Goal: Task Accomplishment & Management: Use online tool/utility

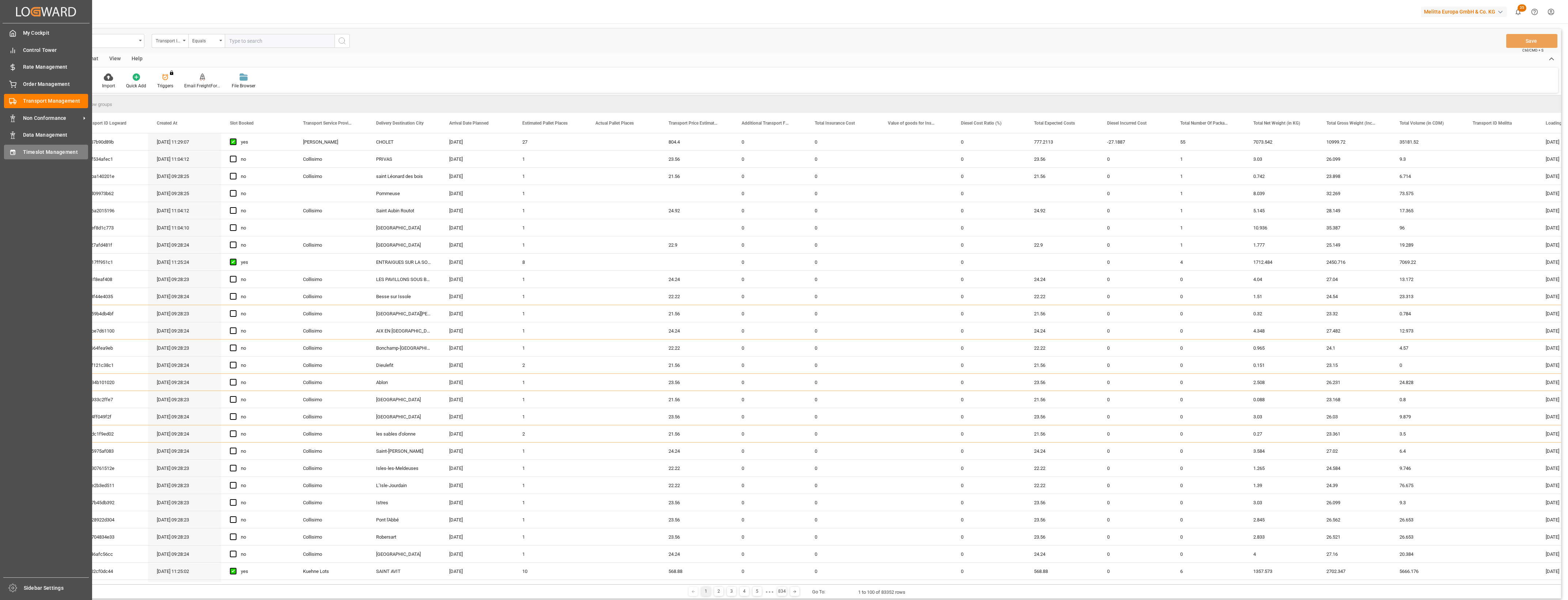
click at [18, 152] on div "Timeslot Management Timeslot Management" at bounding box center [46, 152] width 84 height 14
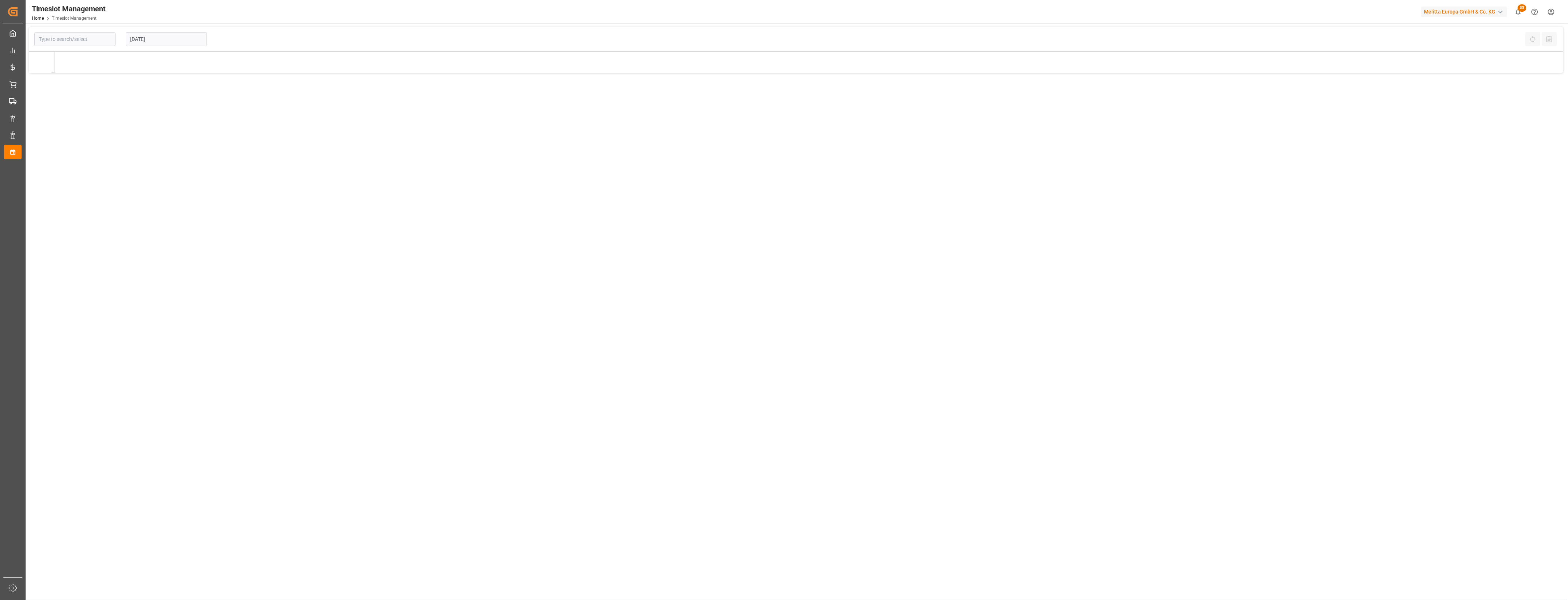
click at [194, 35] on input "[DATE]" at bounding box center [166, 39] width 81 height 14
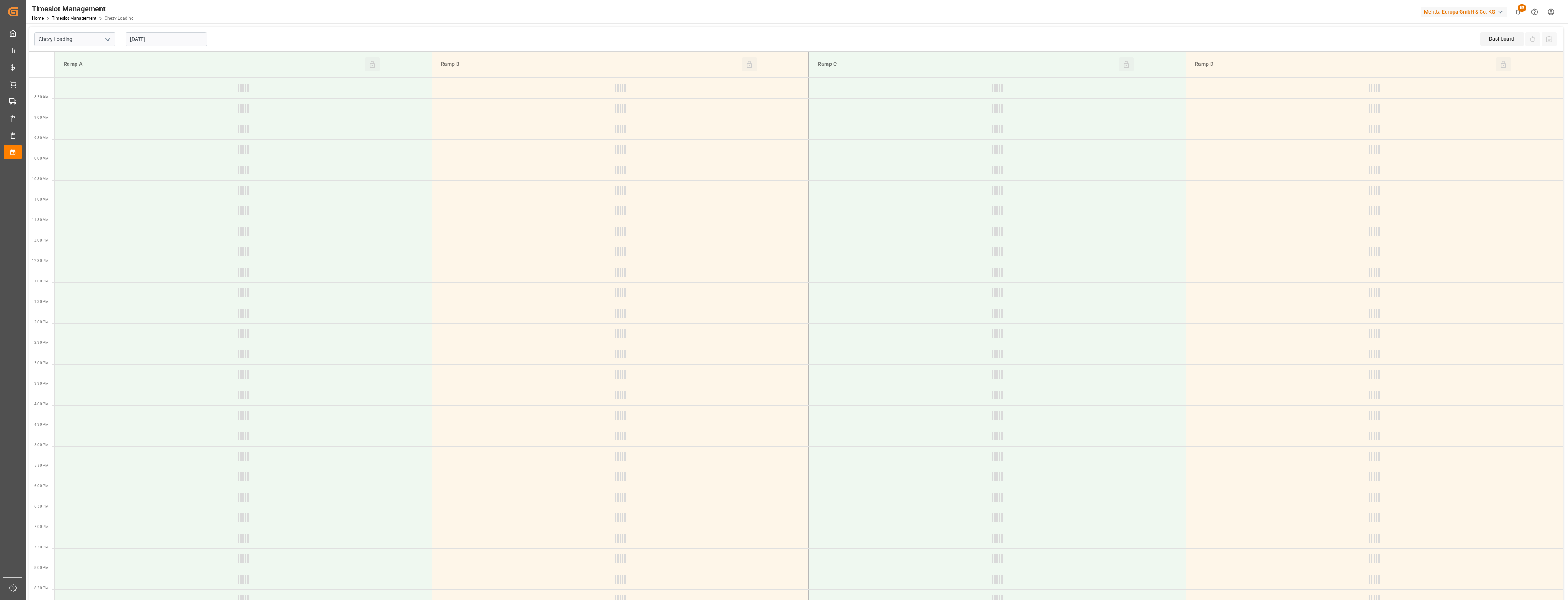
type input "Chezy Loading"
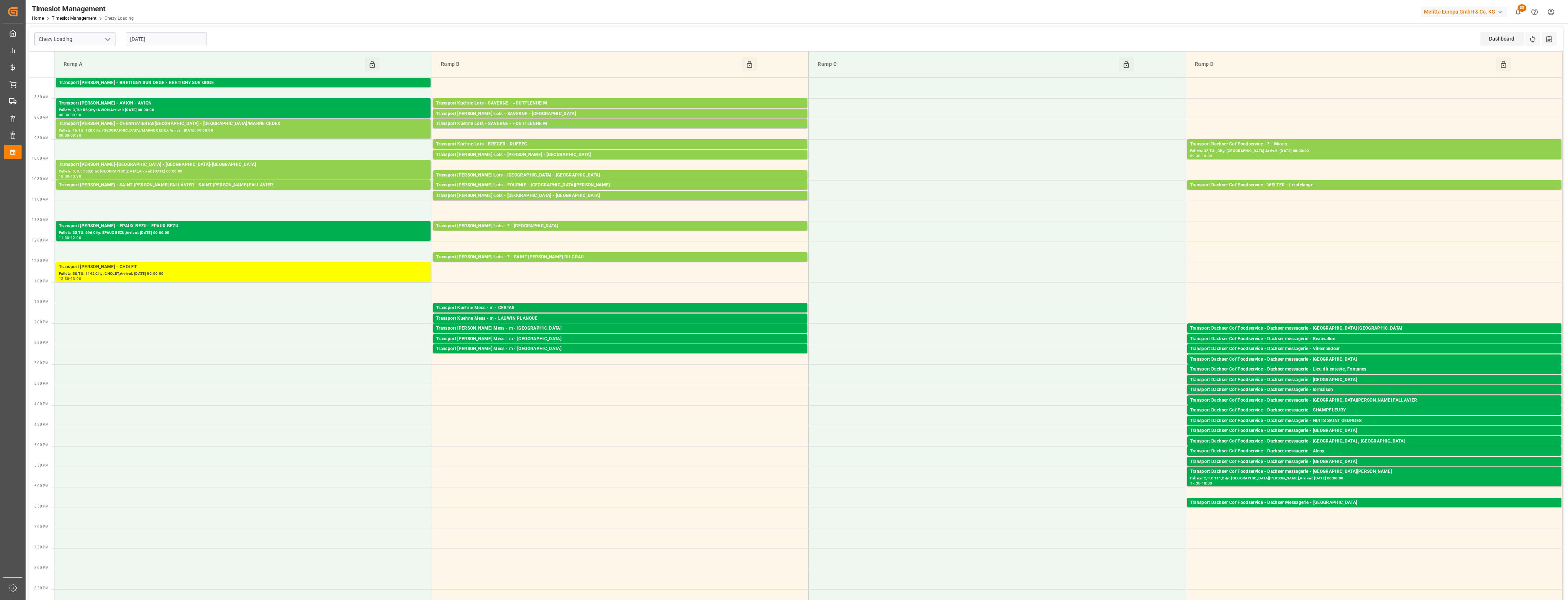
click at [172, 37] on input "[DATE]" at bounding box center [166, 39] width 81 height 14
click at [192, 85] on span "5" at bounding box center [192, 83] width 2 height 5
type input "05-09-2025"
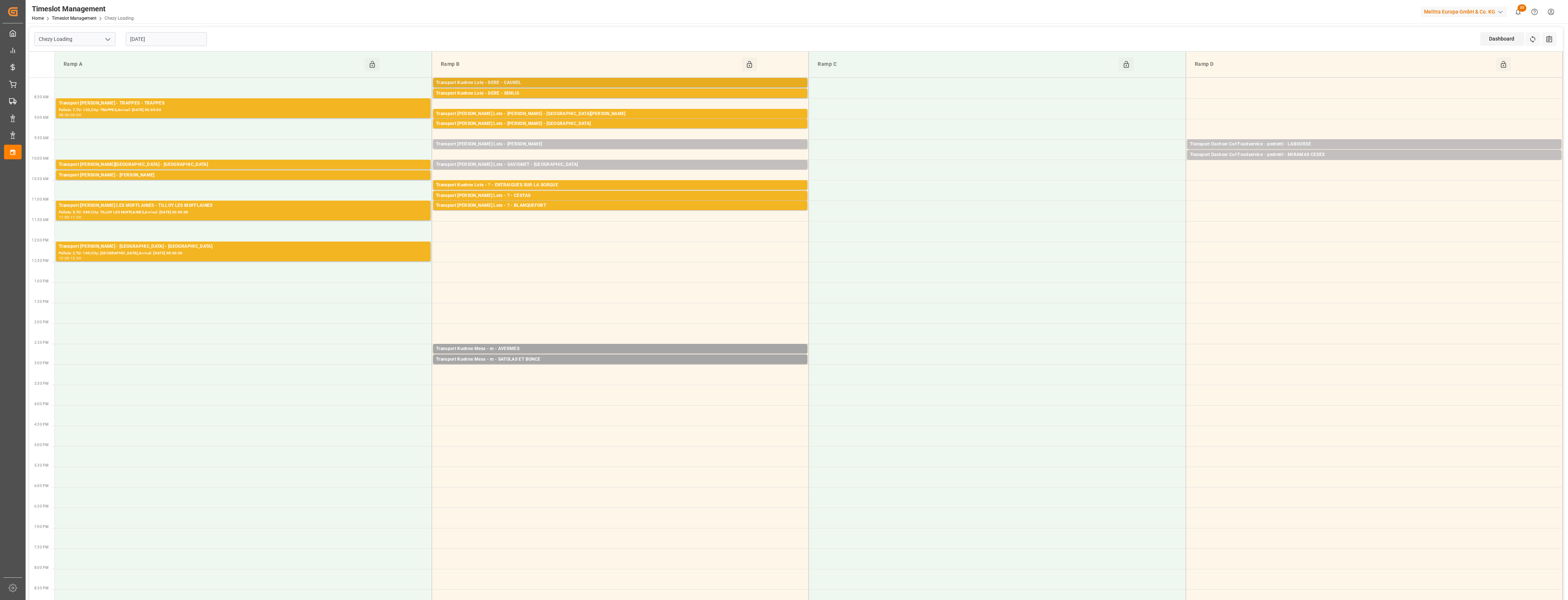
click at [572, 85] on div "Transport Kuehne Lots - DERE - CAUREL" at bounding box center [620, 83] width 368 height 7
click at [848, 116] on button "Open" at bounding box center [849, 116] width 51 height 9
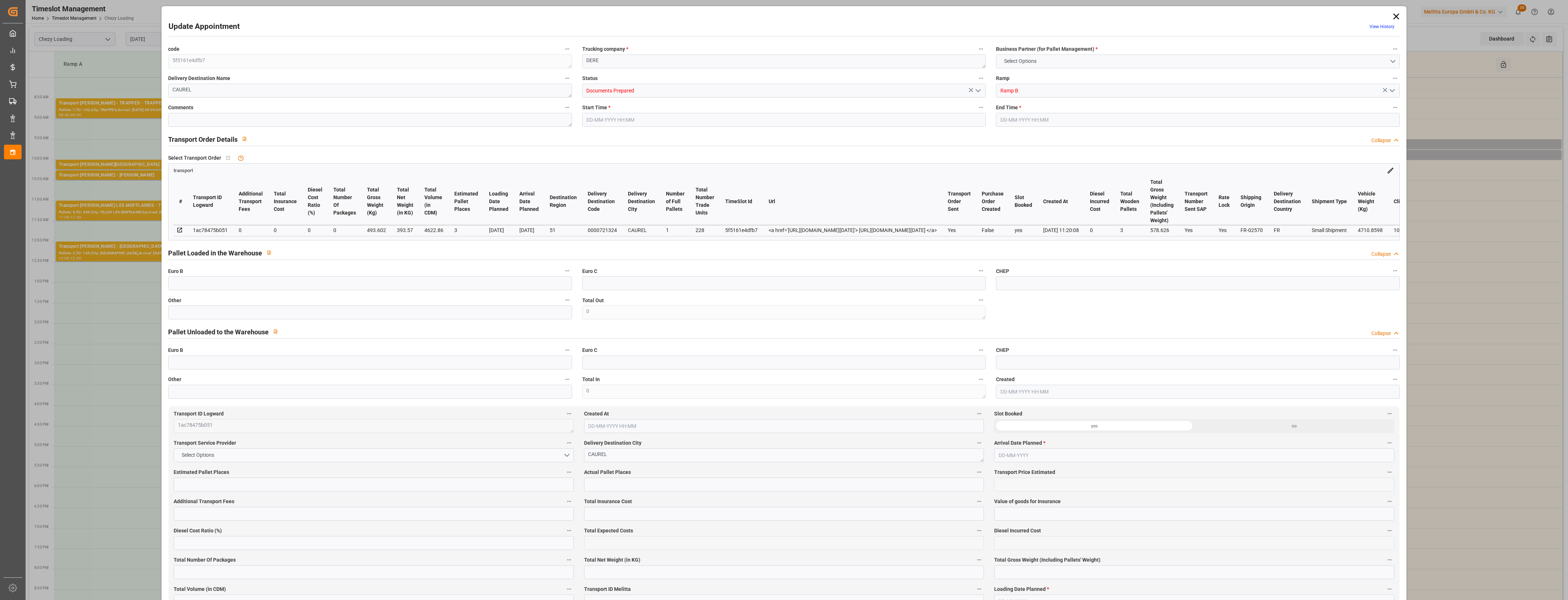
type input "3"
type input "0"
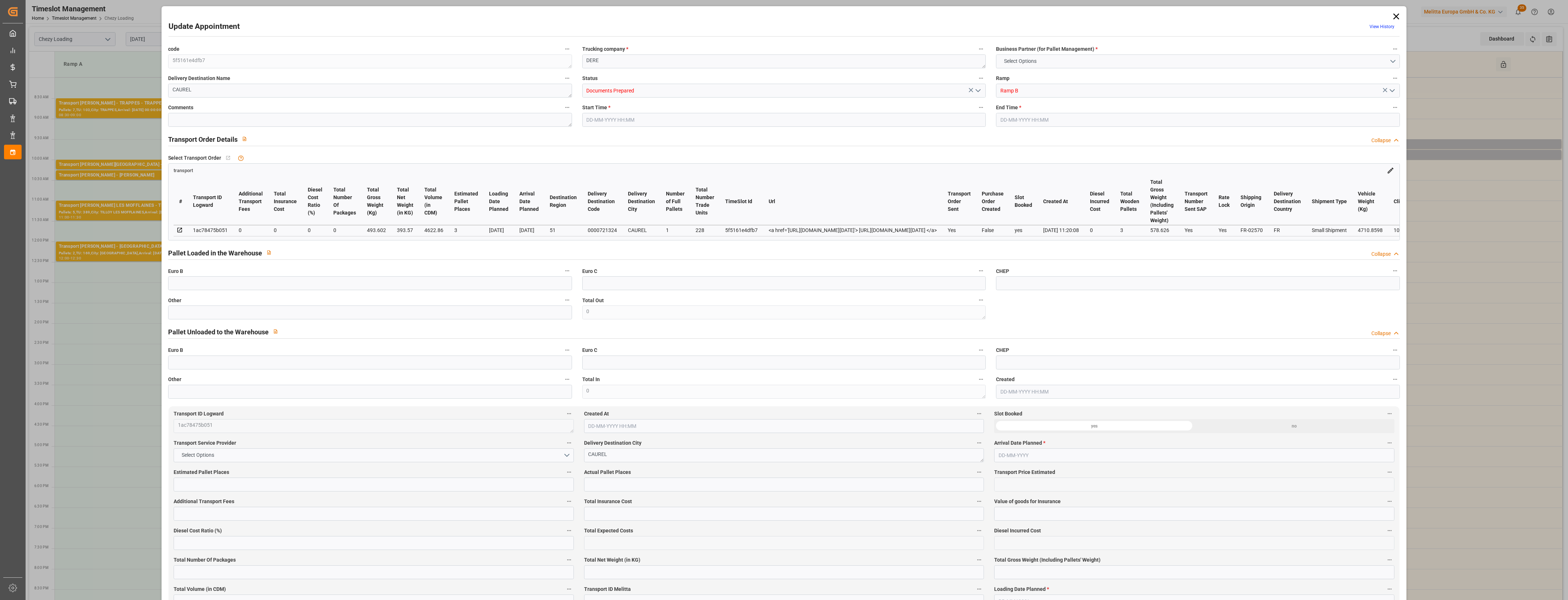
type input "0"
type input "393.57"
type input "578.626"
type input "4622.86"
type input "51"
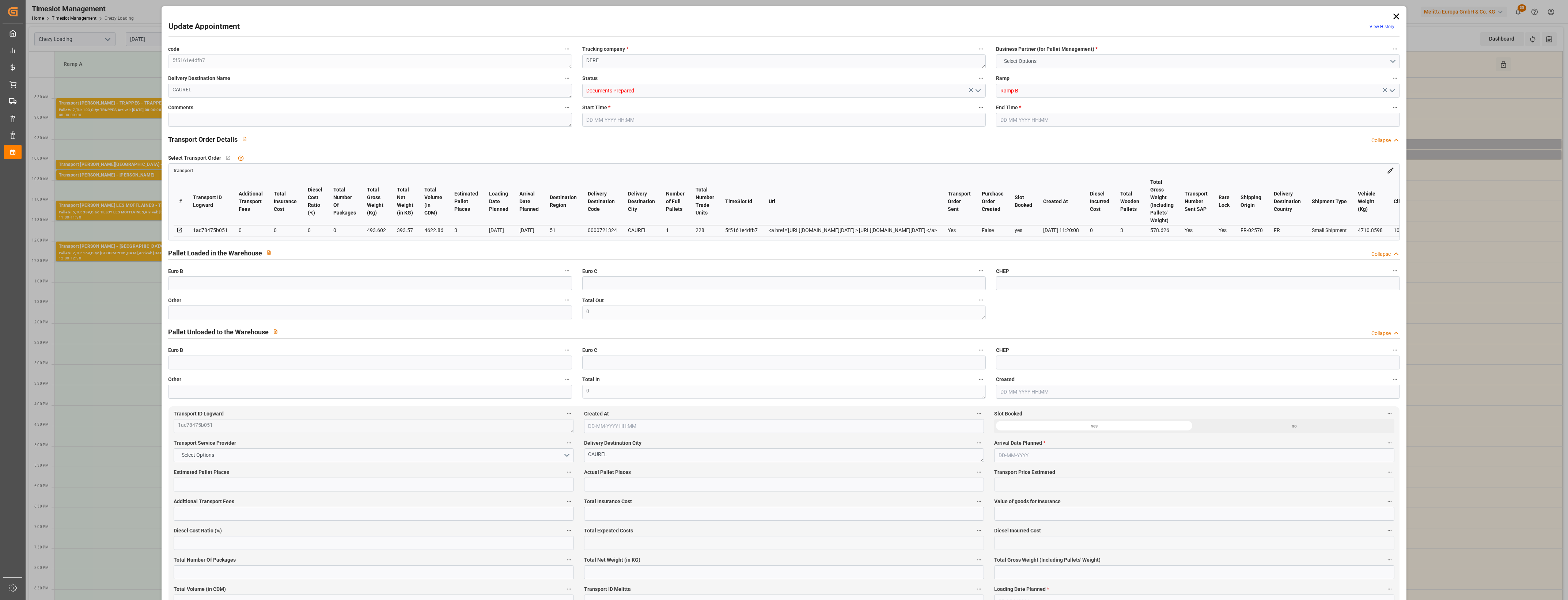
type input "1"
type input "228"
type input "3"
type input "101"
type input "493.602"
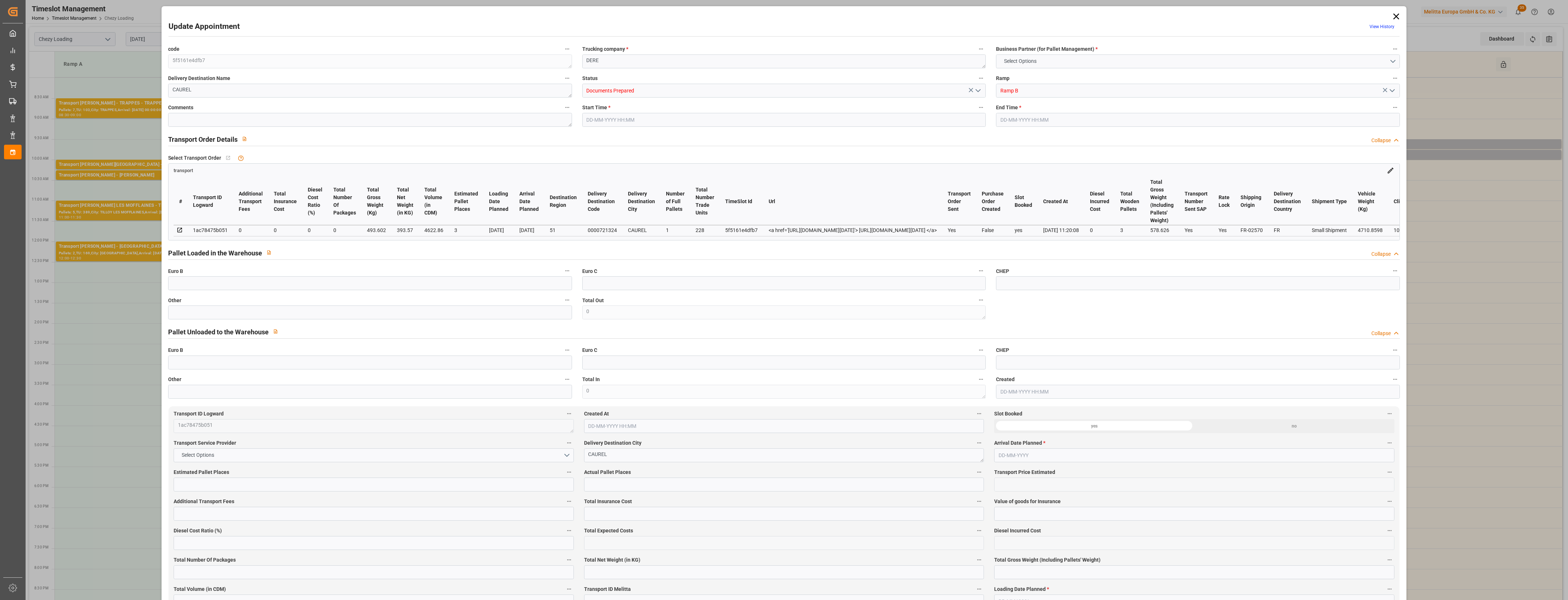
type input "0"
type input "4710.8598"
type input "0"
type input "21"
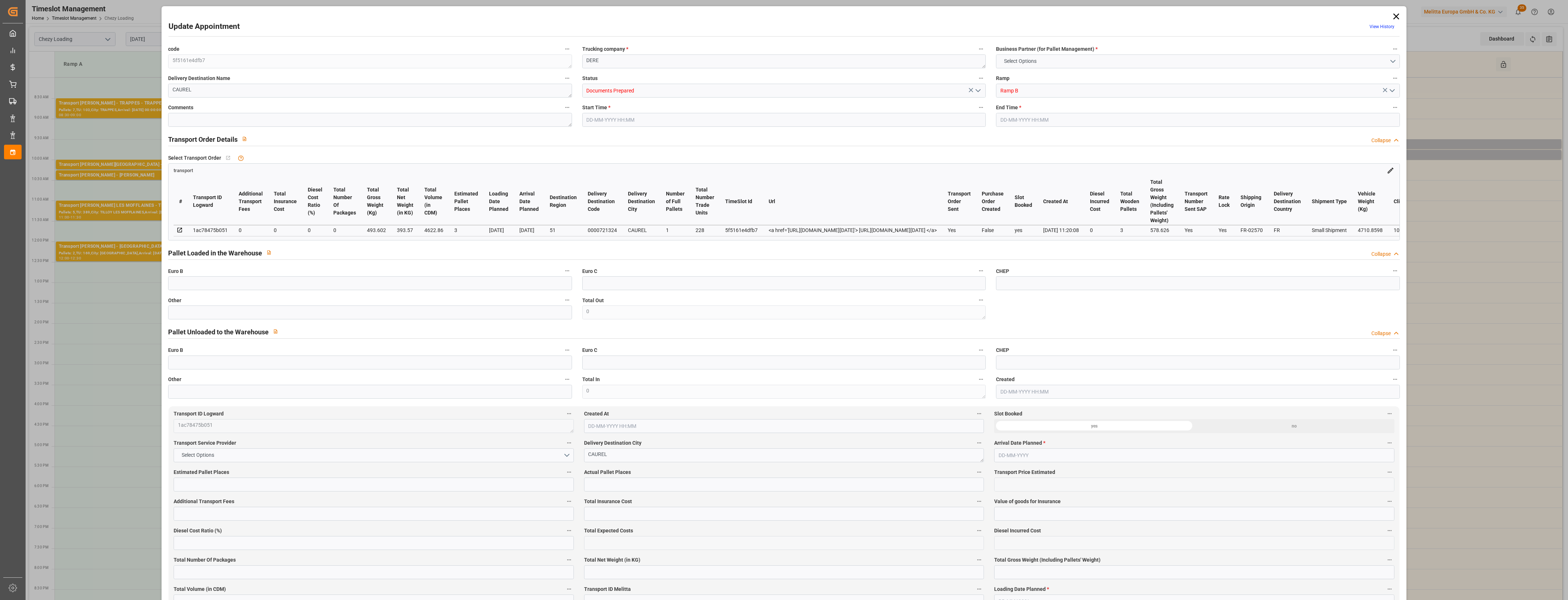
type input "35"
type input "05-09-2025 08:00"
type input "05-09-2025 08:15"
type input "02-09-2025 13:30"
type input "02-09-2025 11:20"
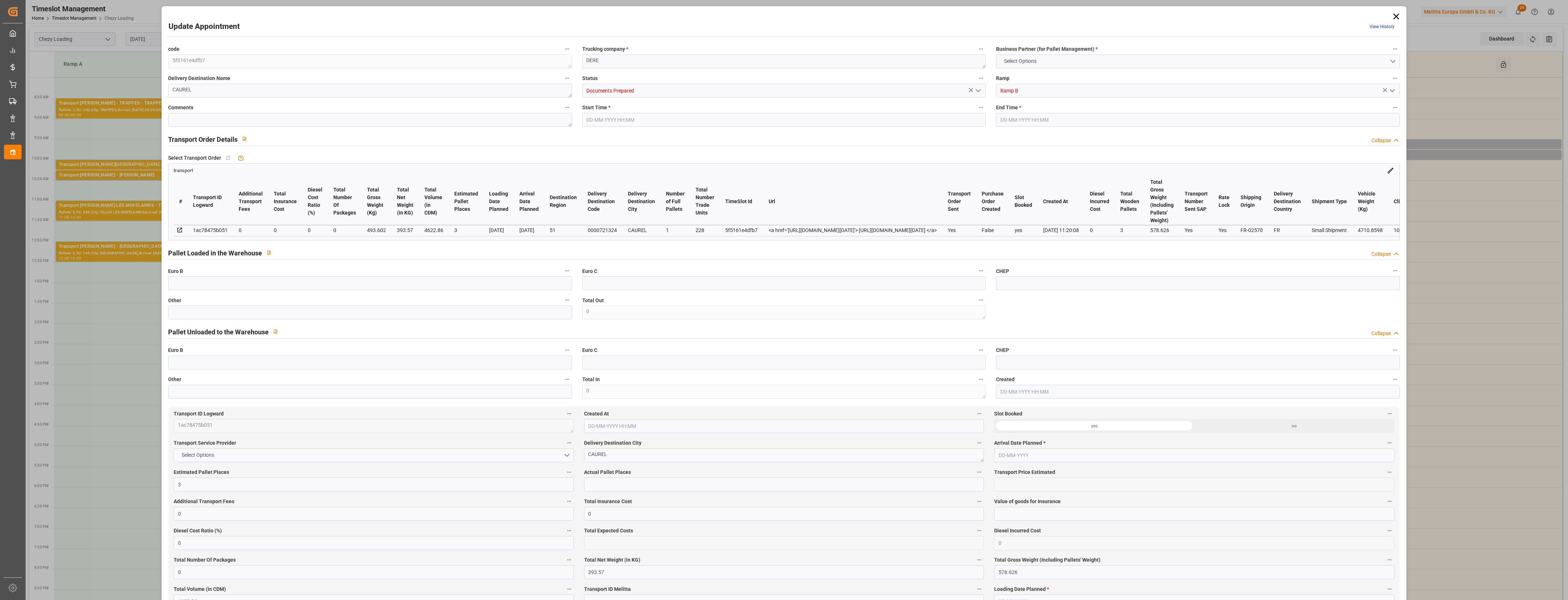
type input "08-09-2025"
type input "05-09-2025"
click at [978, 91] on icon "open menu" at bounding box center [978, 91] width 9 height 9
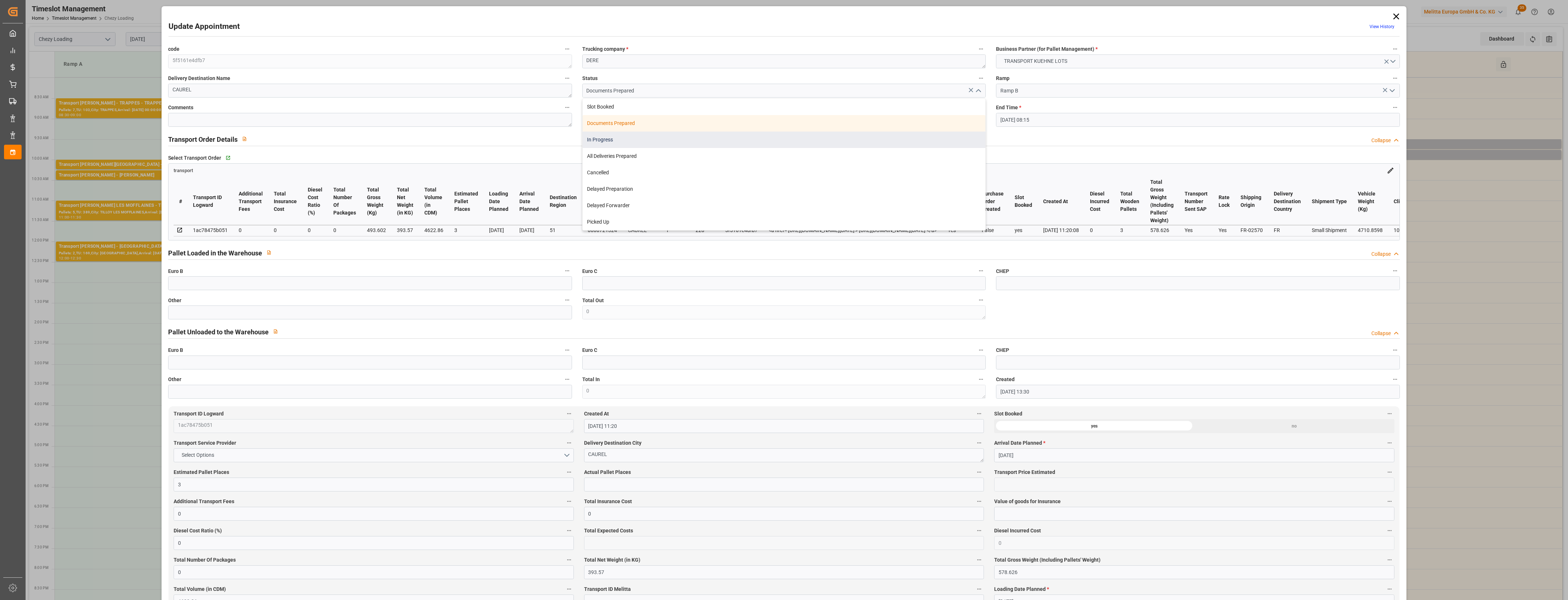
click at [613, 139] on div "In Progress" at bounding box center [784, 139] width 403 height 16
type input "In Progress"
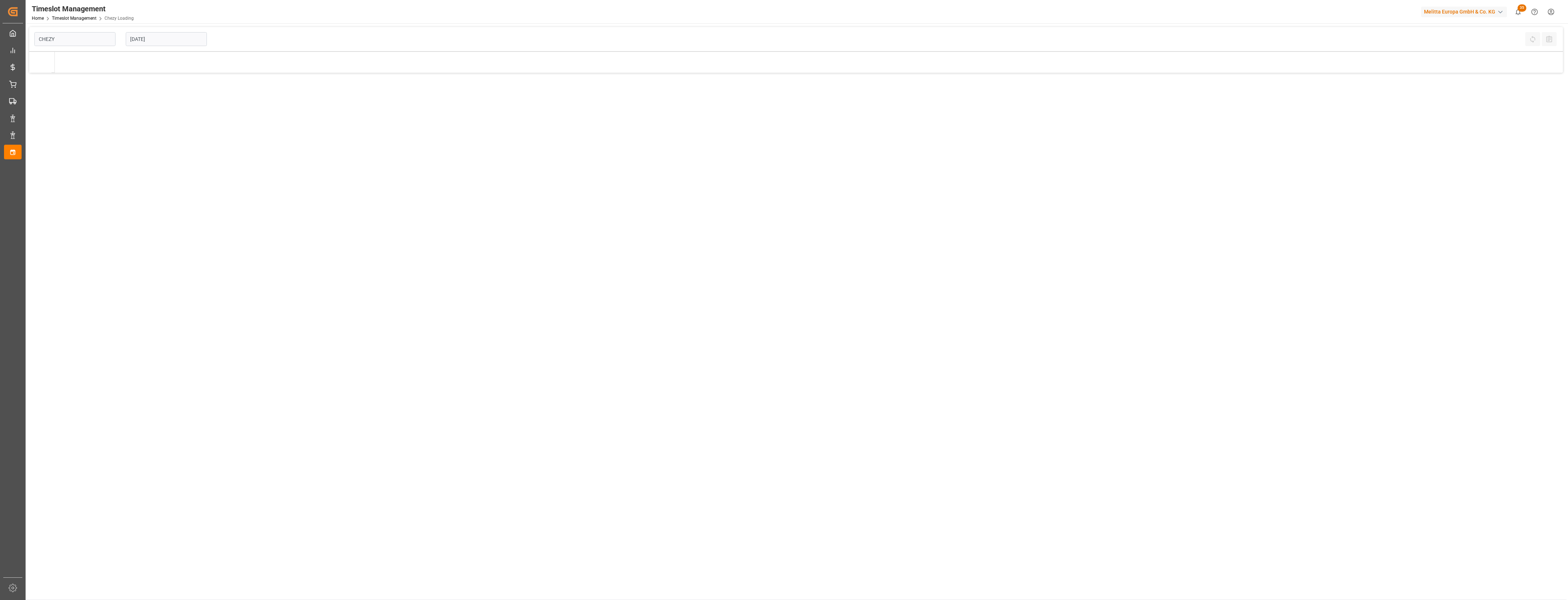
type input "Chezy Loading"
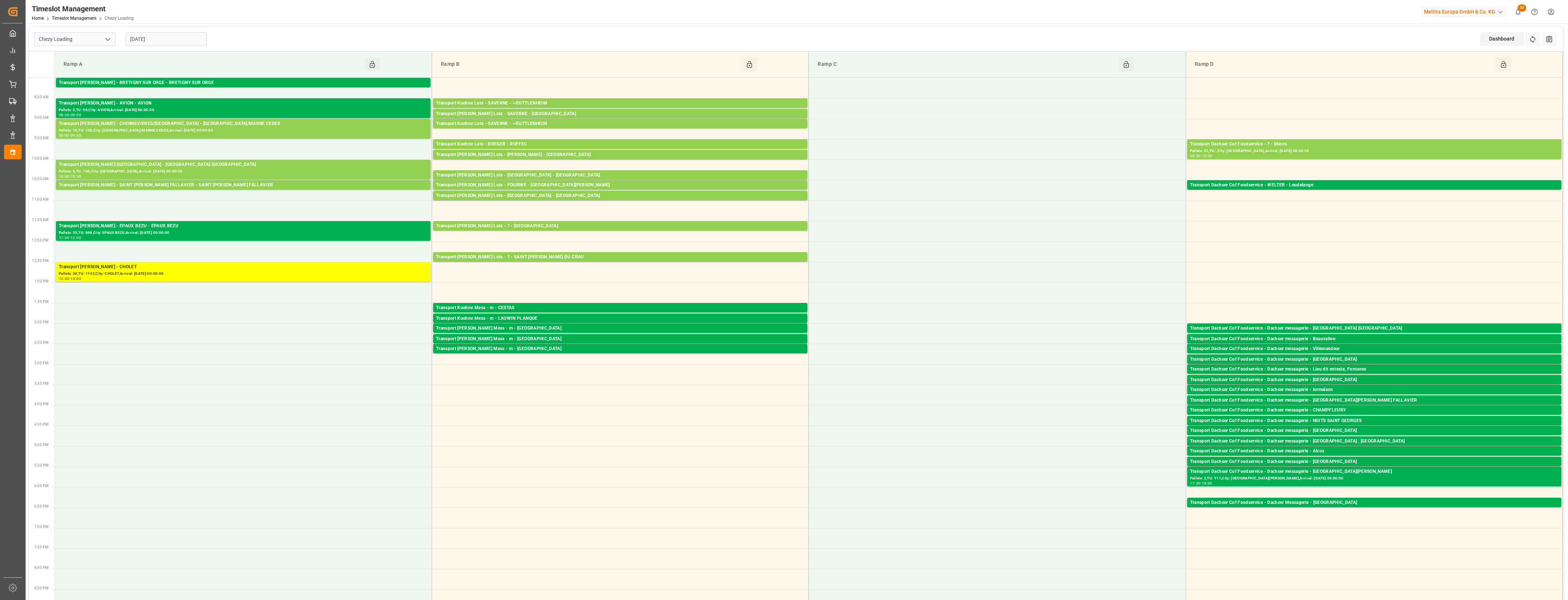
click at [194, 40] on input "[DATE]" at bounding box center [166, 39] width 81 height 14
click at [192, 82] on span "5" at bounding box center [192, 83] width 2 height 5
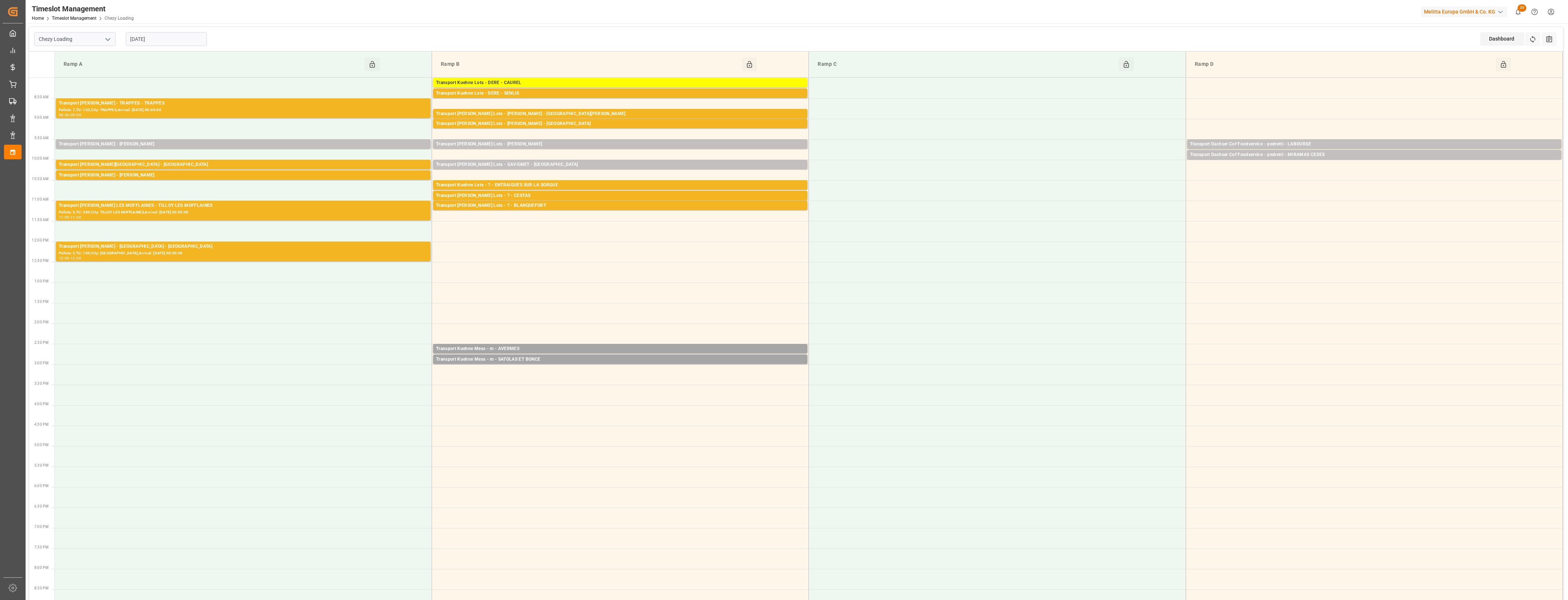
click at [156, 44] on input "05-09-2025" at bounding box center [166, 39] width 81 height 14
click at [178, 84] on span "4" at bounding box center [178, 83] width 2 height 5
type input "[DATE]"
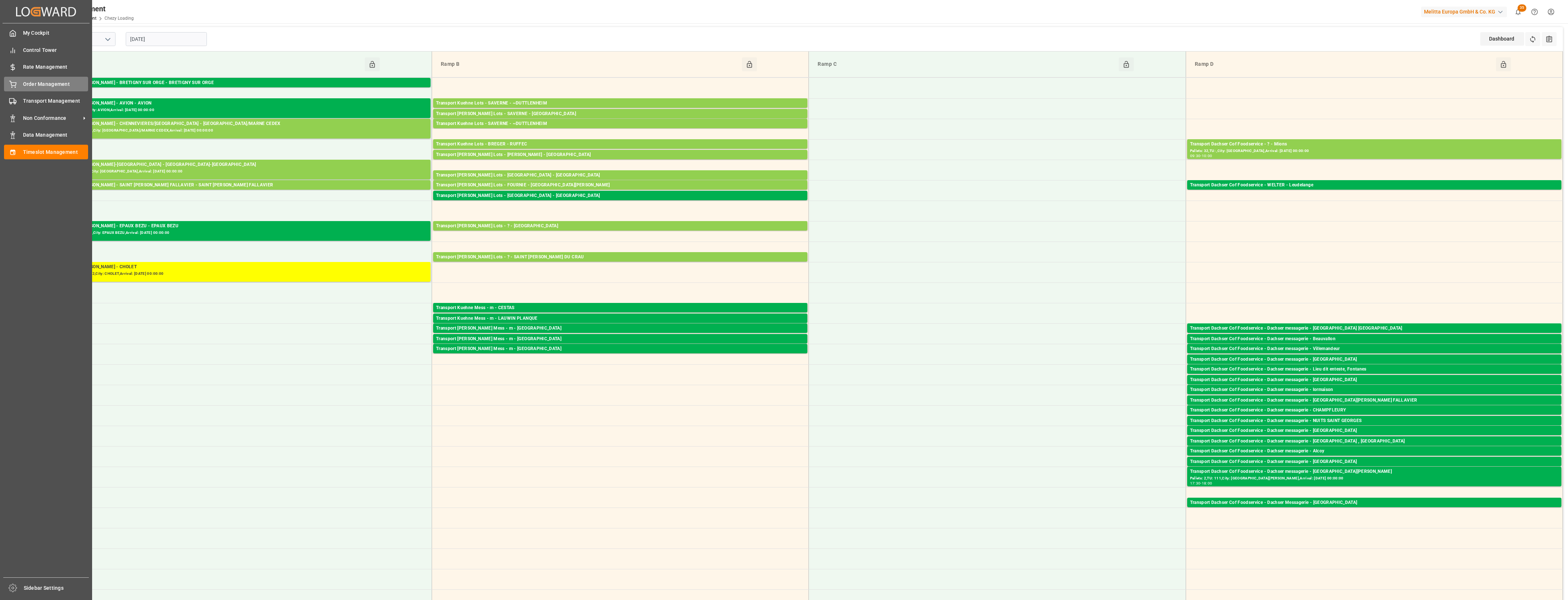
click at [17, 82] on div "Order Management Order Management" at bounding box center [46, 83] width 84 height 14
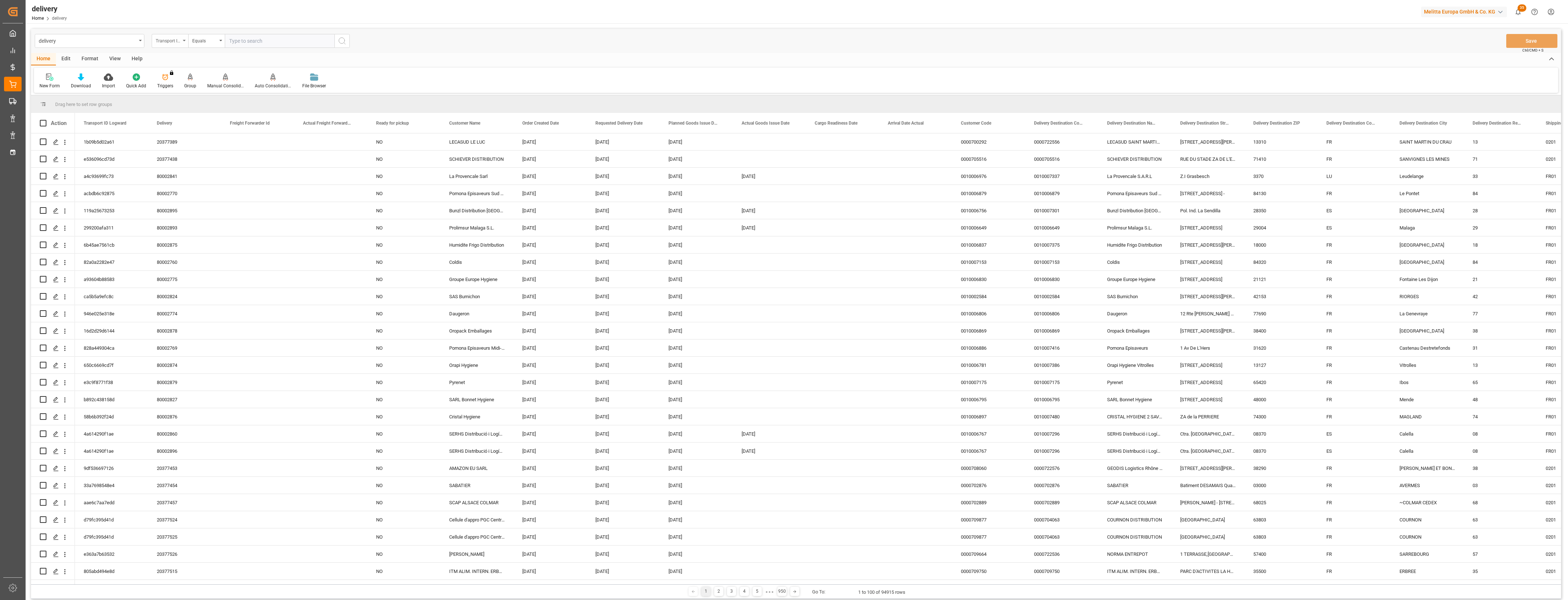
click at [183, 41] on icon "open menu" at bounding box center [184, 40] width 3 height 1
click at [175, 88] on div "Delivery" at bounding box center [206, 89] width 109 height 15
click at [239, 44] on input "text" at bounding box center [279, 41] width 110 height 14
type input "80002739"
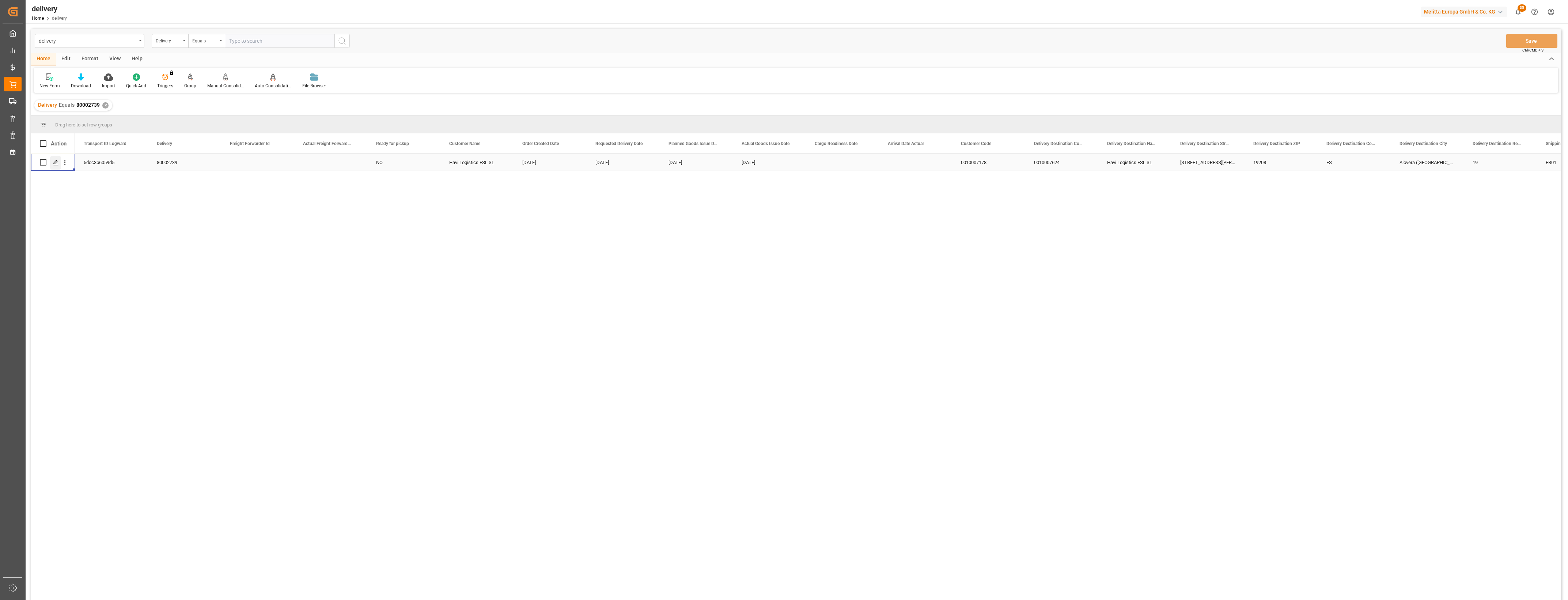
click at [54, 162] on icon "Press SPACE to select this row." at bounding box center [56, 162] width 6 height 6
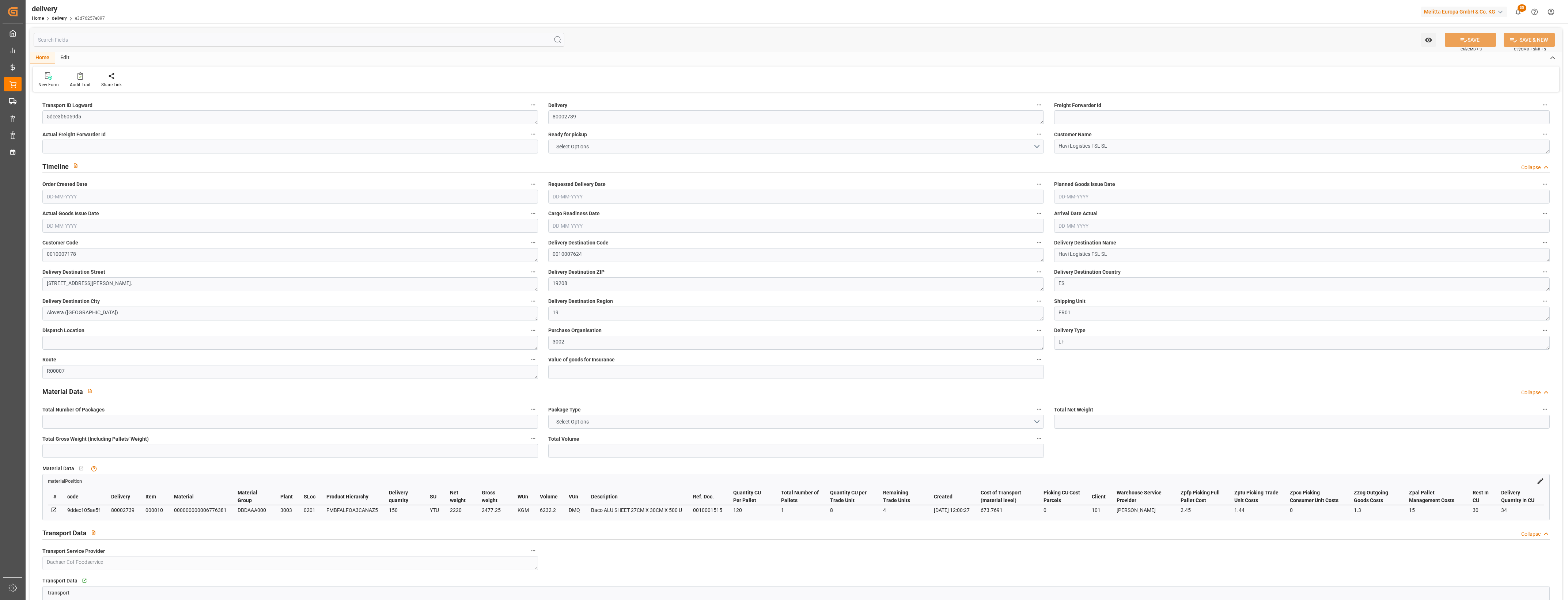
type input "10"
type input "2220"
type input "2720"
type input "7614.6"
type input "4"
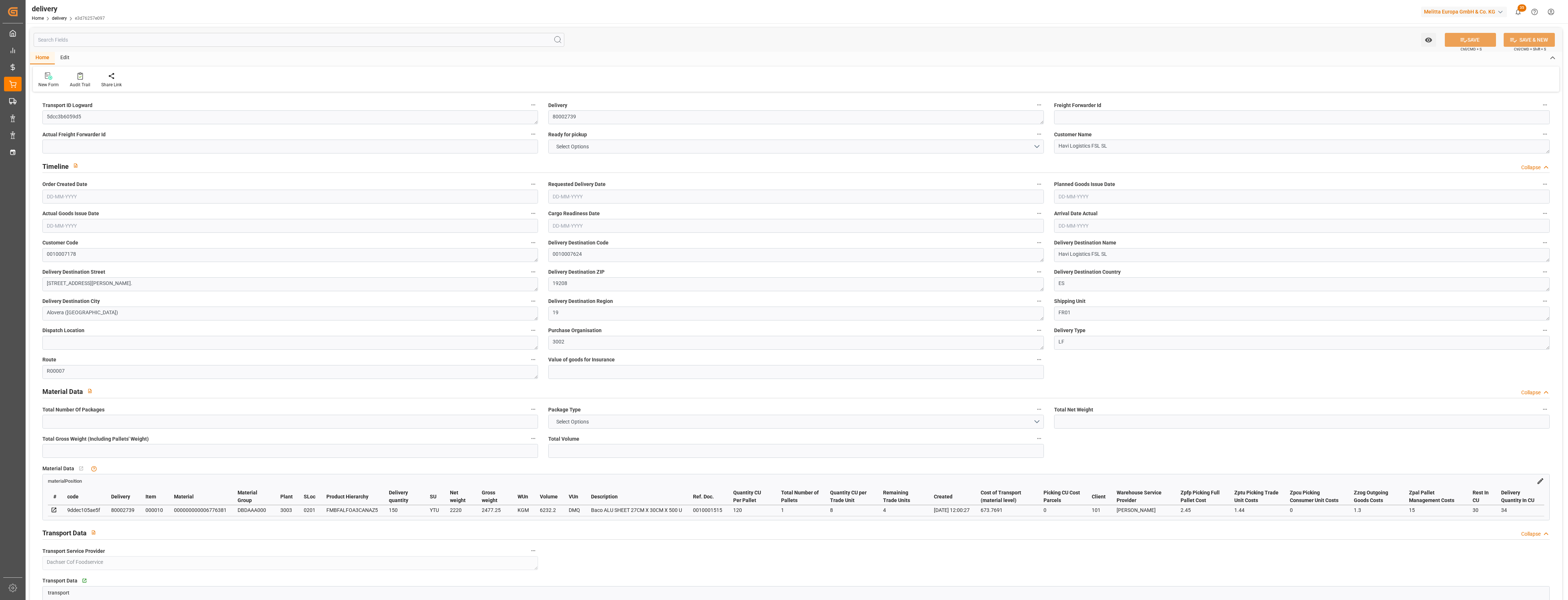
type input "10"
type input "1"
type input "10"
type input "0"
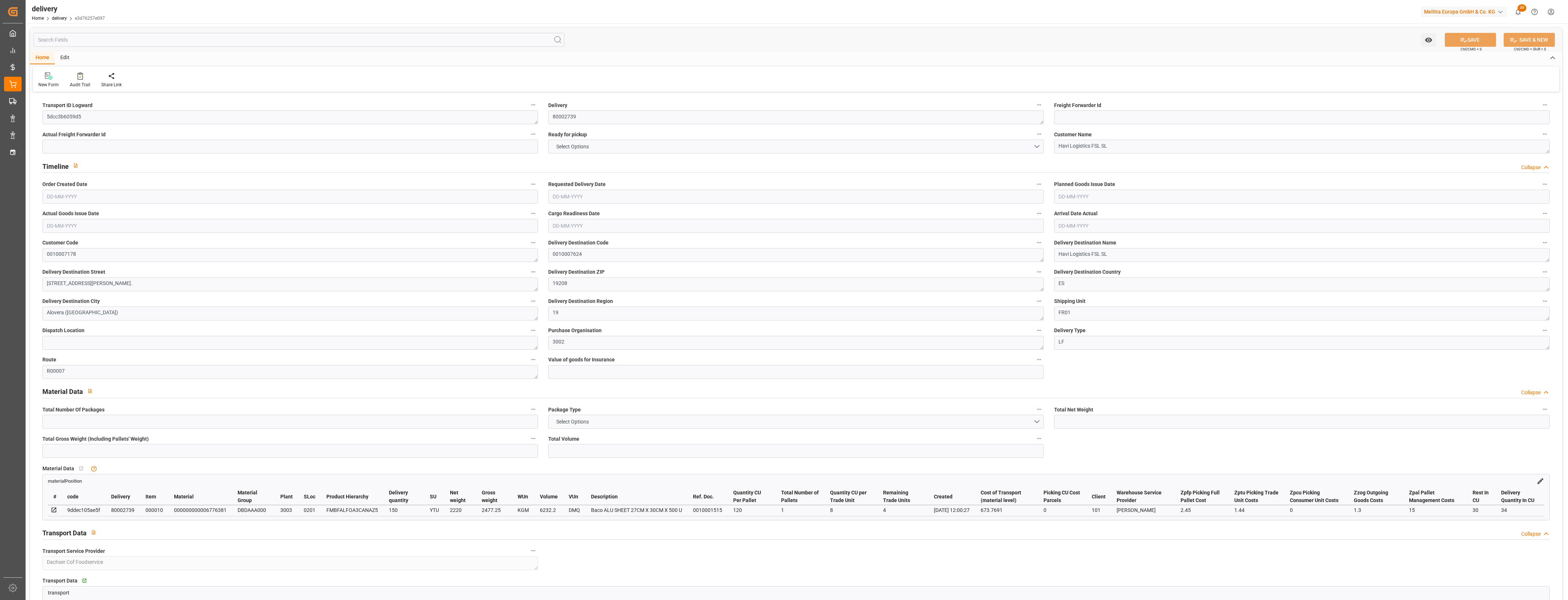
type input "-18.3409"
type input "692.11"
type input "673.7691"
type input "2.45"
type input "1.44"
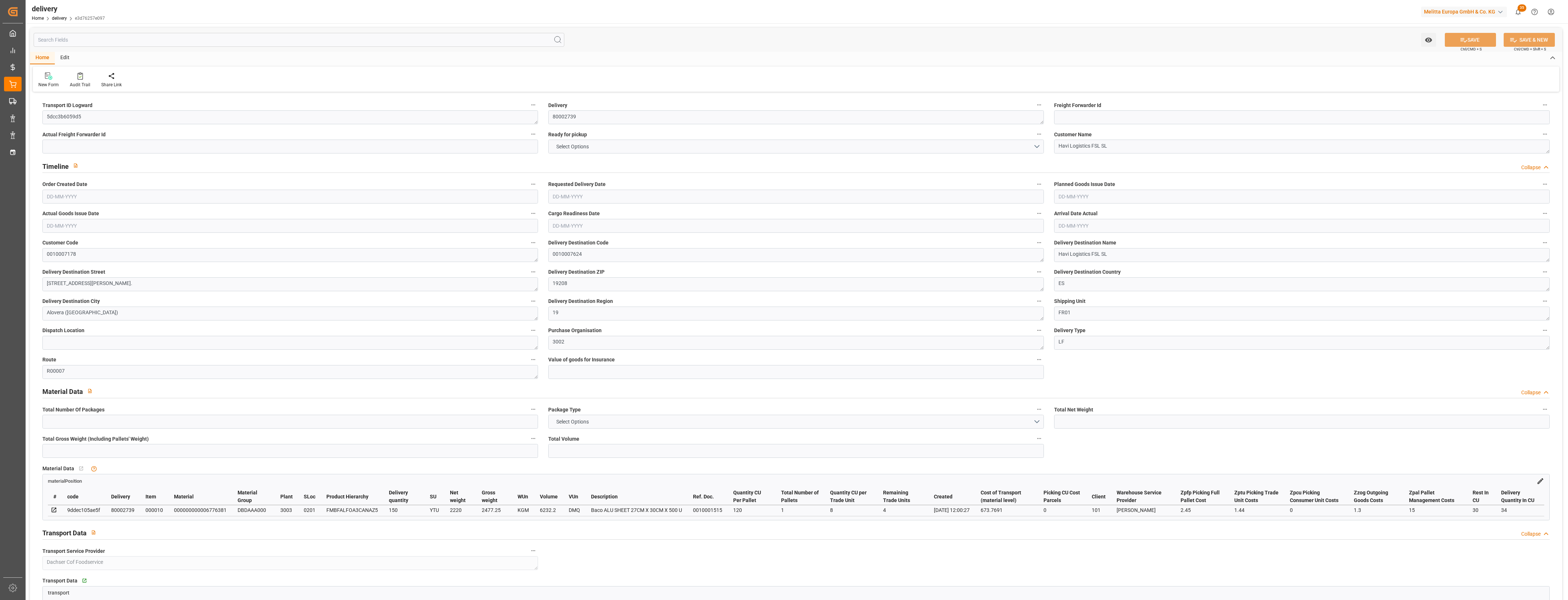
type input "1.5"
type input "1.3"
type input "0"
type input "15"
type input "2477.25"
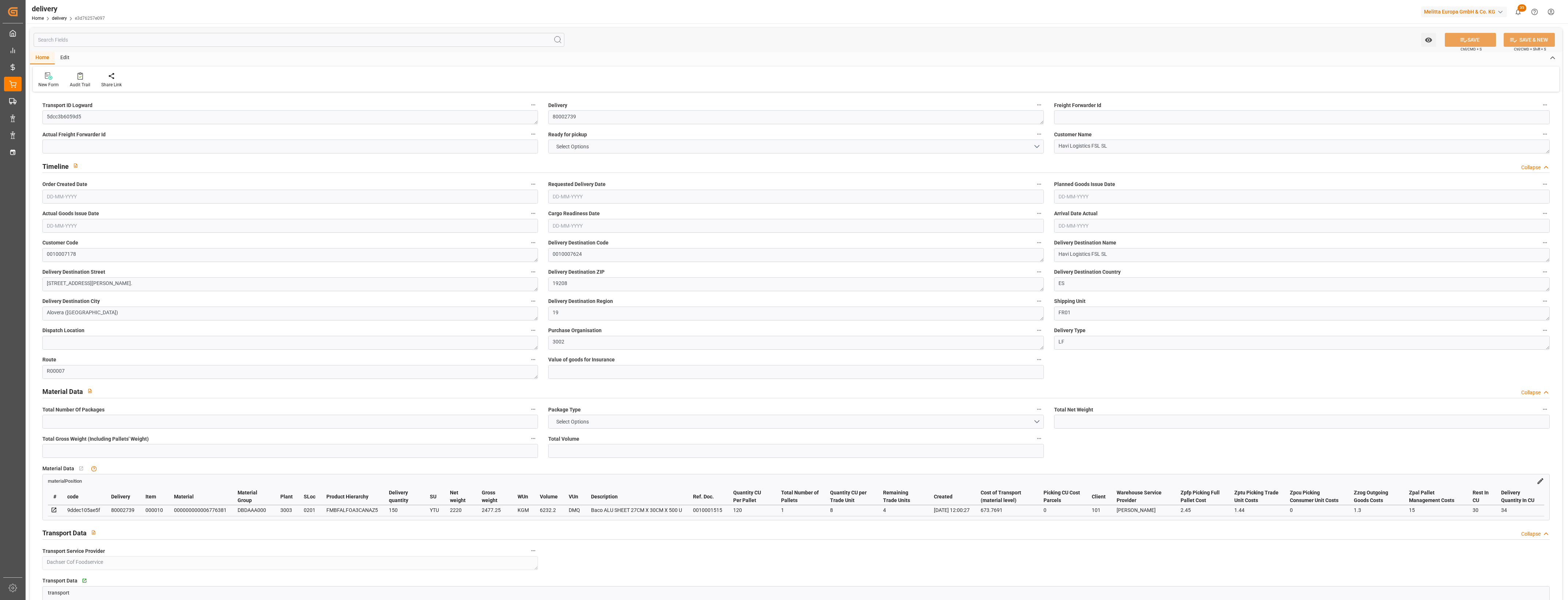
type input "101"
type input "0"
type input "01-09-2025"
type input "10-09-2025"
type input "01-09-2025"
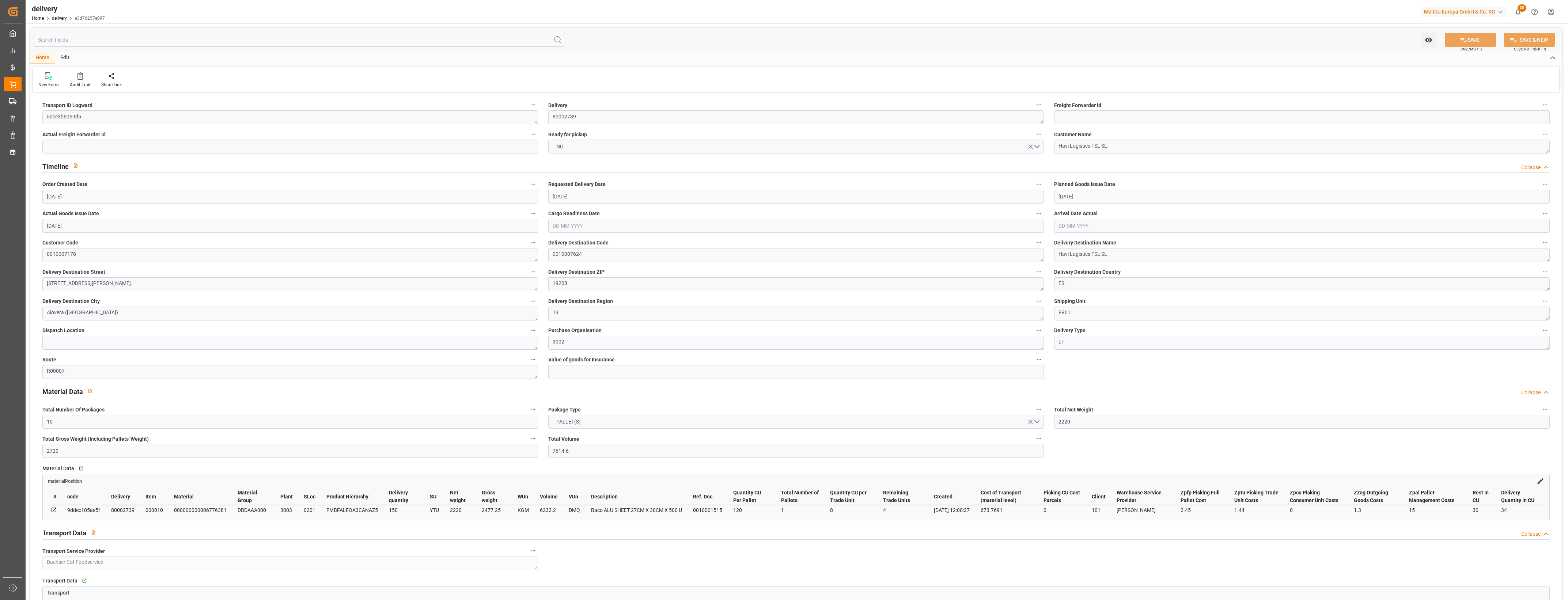
type input "29-08-2025"
type input "29-08-2025 12:00"
drag, startPoint x: 118, startPoint y: 119, endPoint x: 32, endPoint y: 120, distance: 86.0
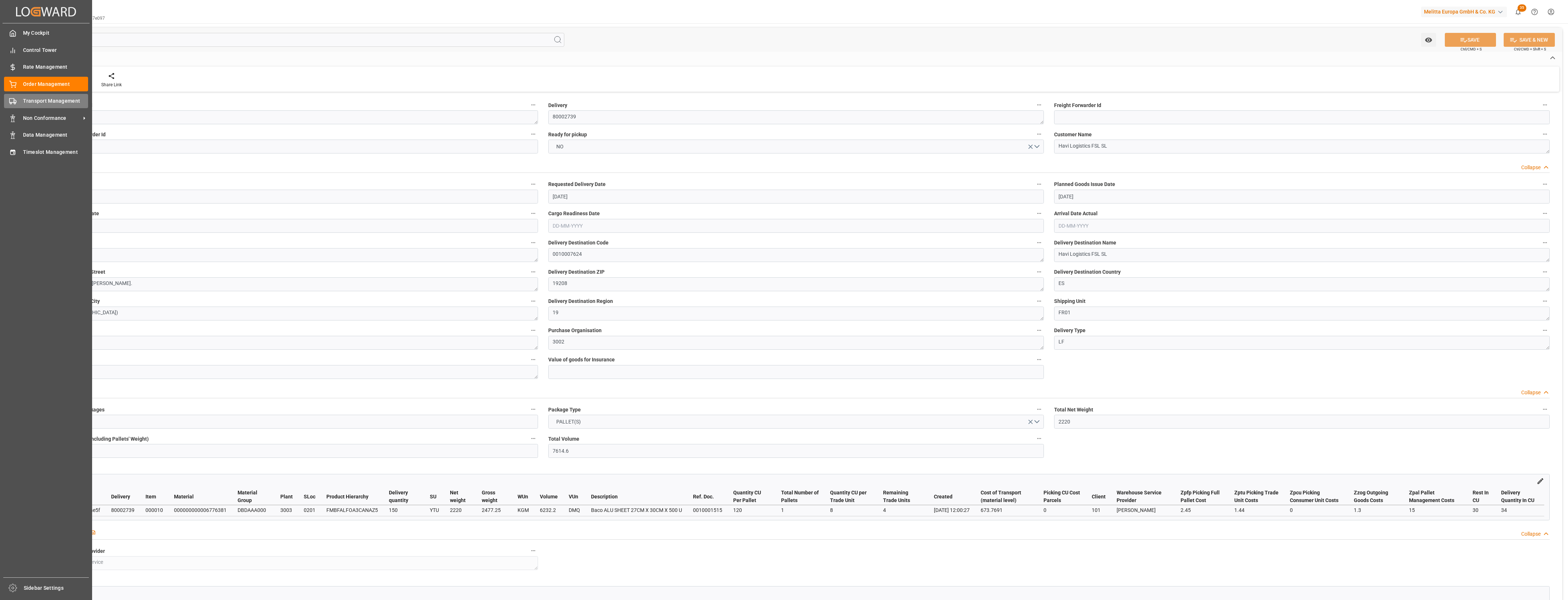
click at [15, 105] on div "Transport Management Transport Management" at bounding box center [46, 100] width 84 height 14
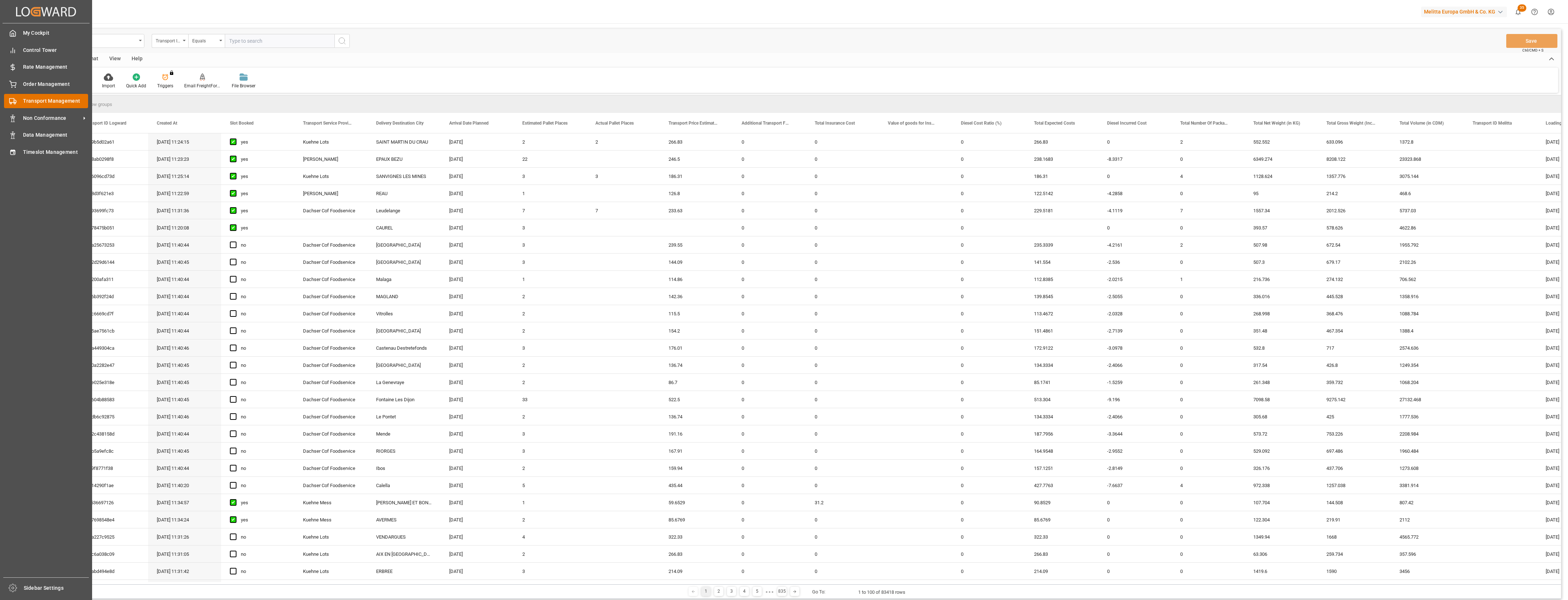
click at [38, 101] on span "Transport Management" at bounding box center [55, 101] width 65 height 8
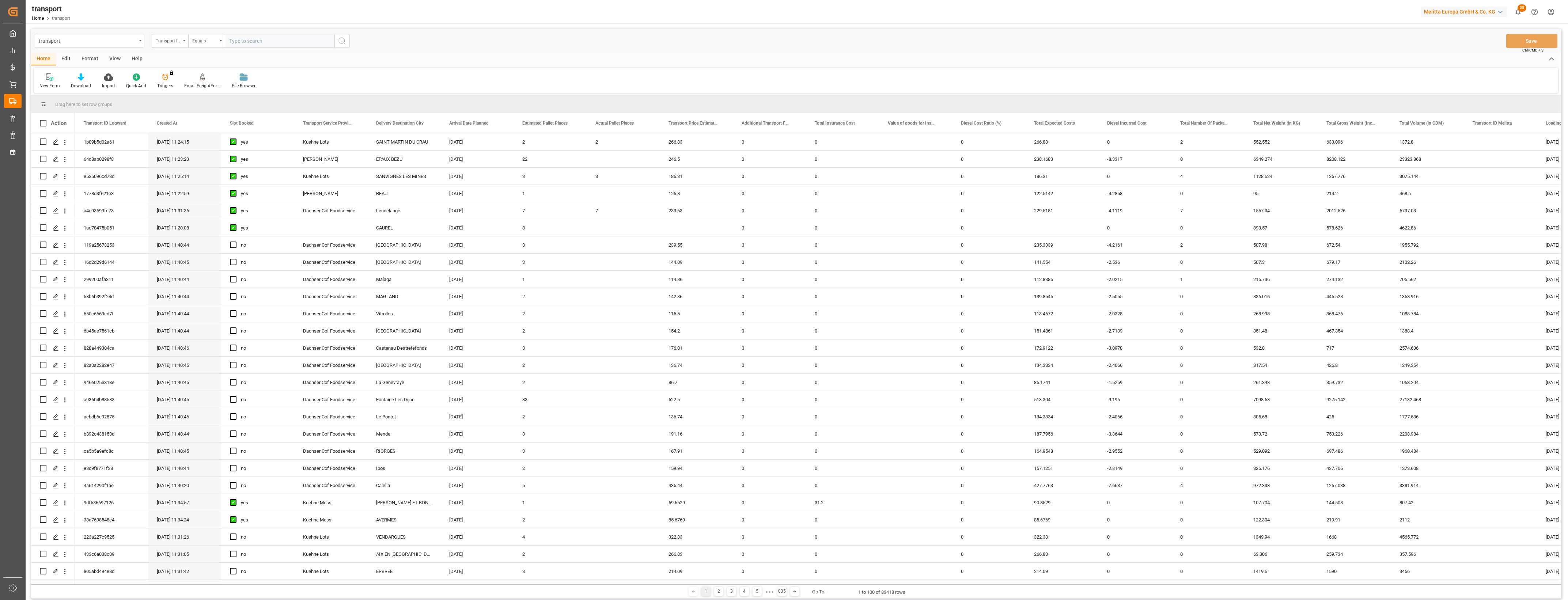
click at [253, 40] on input "text" at bounding box center [279, 41] width 110 height 14
paste input "5dcc3b6059d5"
type input "5dcc3b6059d5"
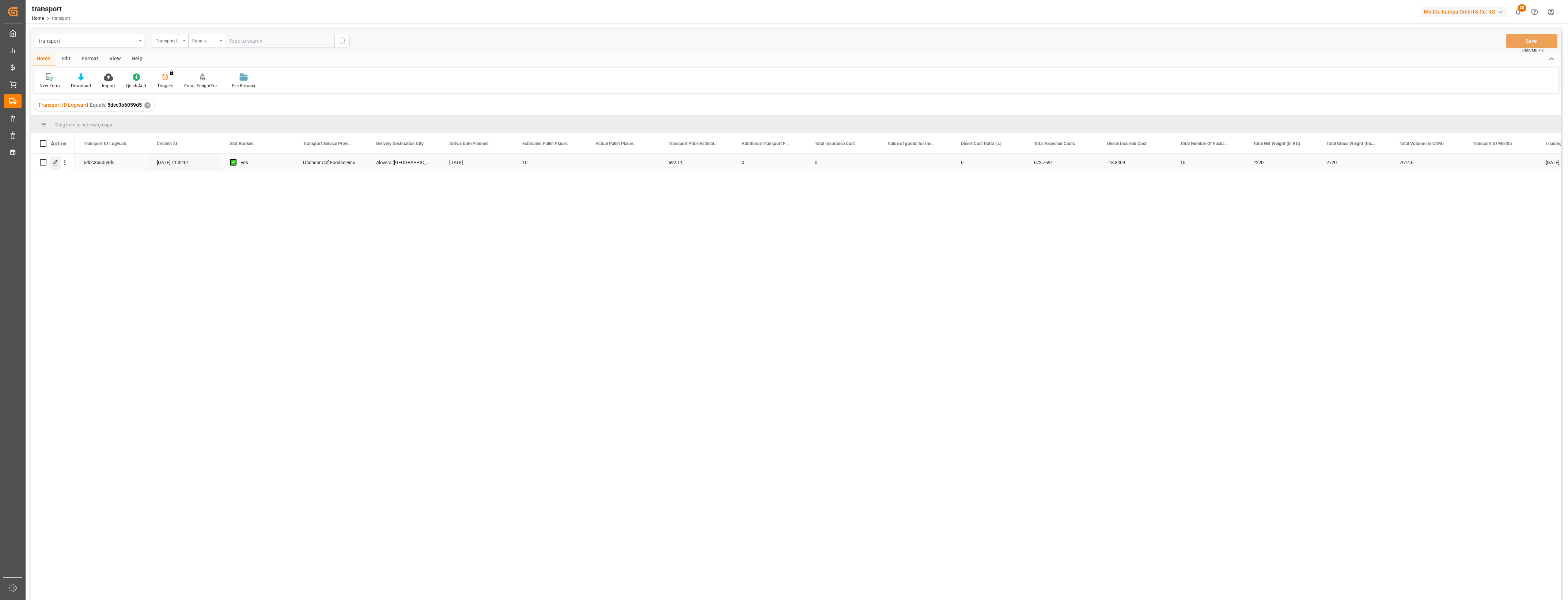
click at [57, 161] on polygon "Press SPACE to select this row." at bounding box center [55, 162] width 4 height 4
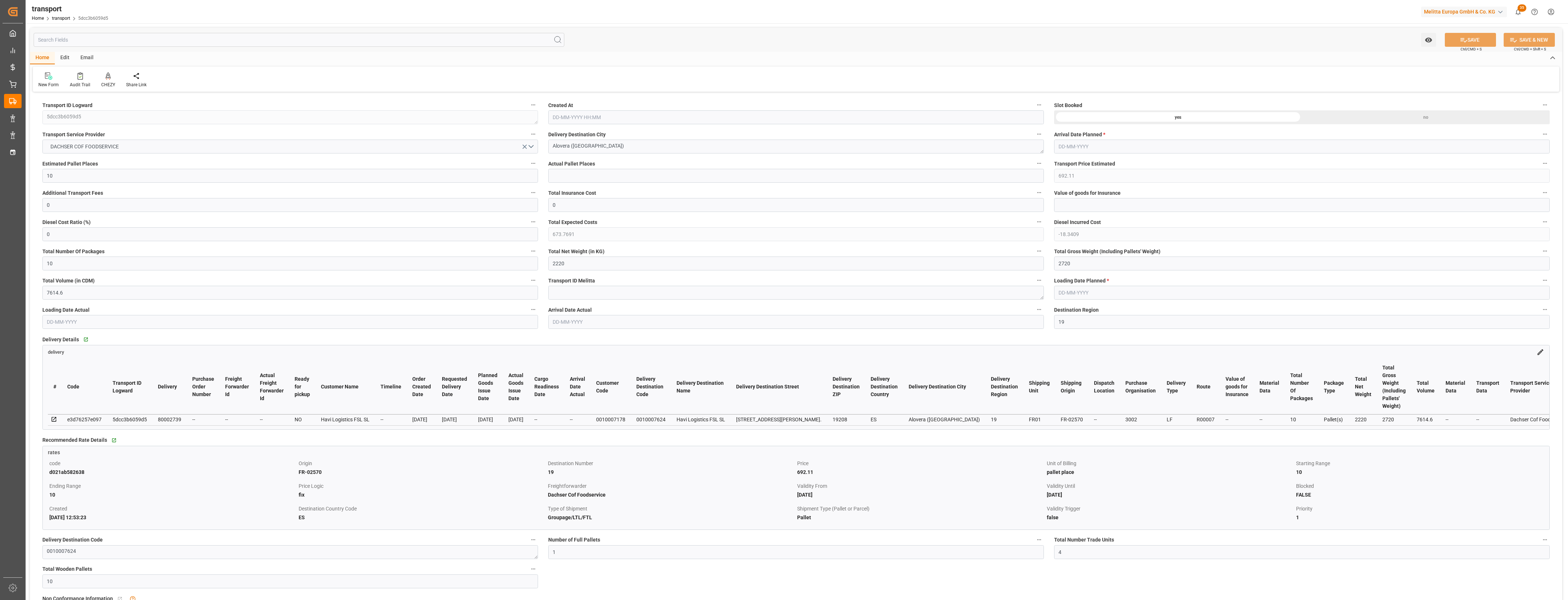
type input "01-09-2025 11:32"
type input "10-09-2025"
type input "01-09-2025"
type input "29-08-2025"
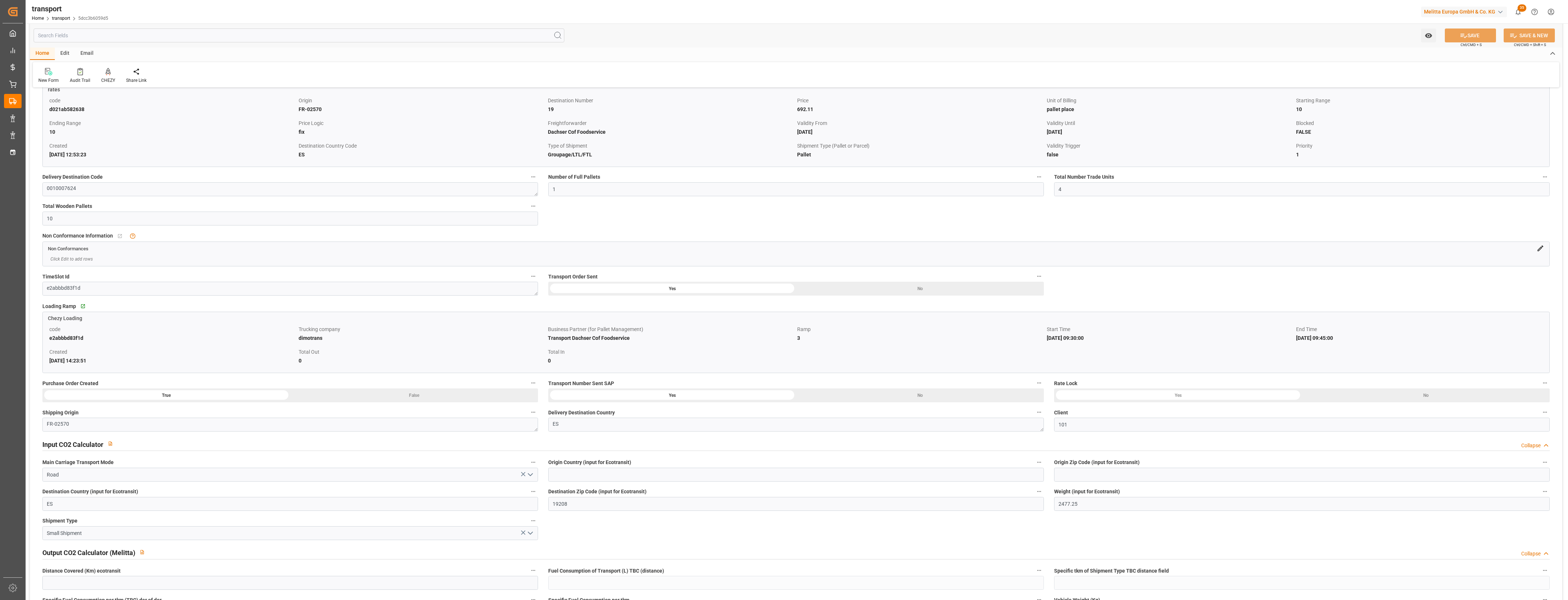
scroll to position [365, 0]
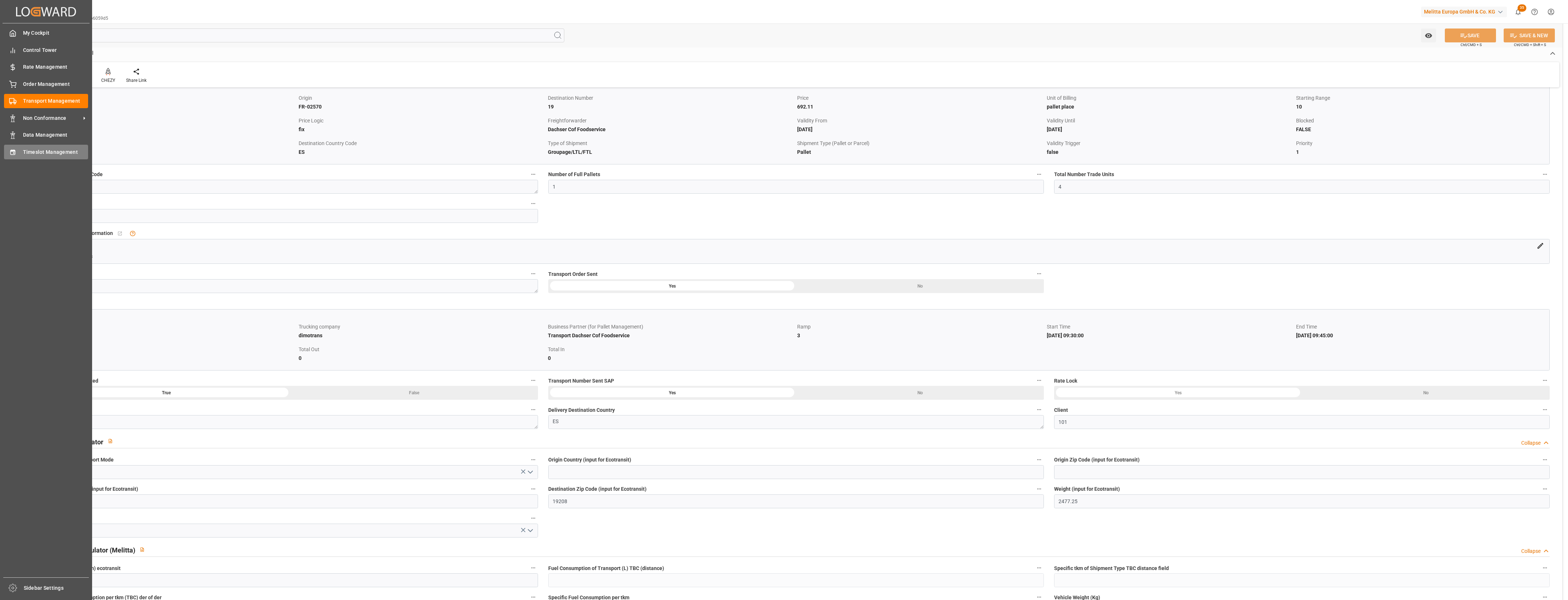
click at [21, 154] on div "Timeslot Management Timeslot Management" at bounding box center [46, 152] width 84 height 14
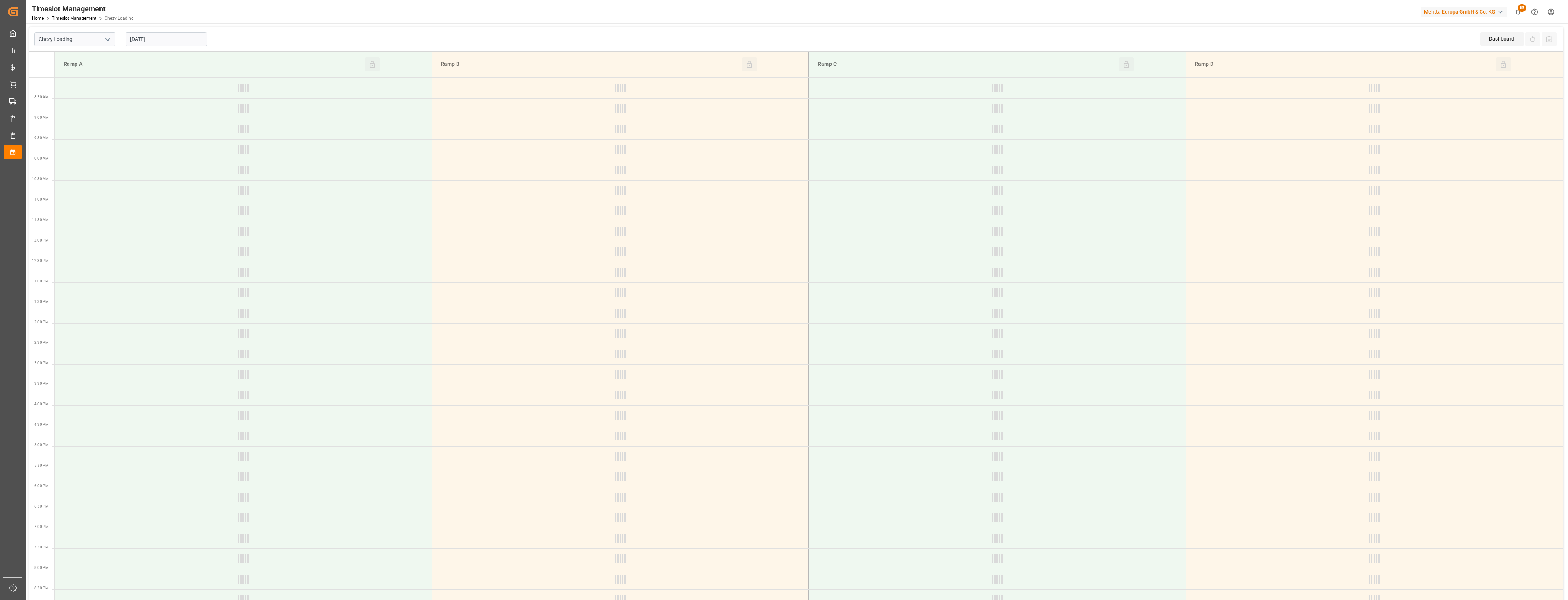
type input "Chezy Loading"
click at [176, 43] on input "[DATE]" at bounding box center [166, 39] width 81 height 14
click at [134, 86] on span "1" at bounding box center [135, 83] width 2 height 5
type input "01-09-2025"
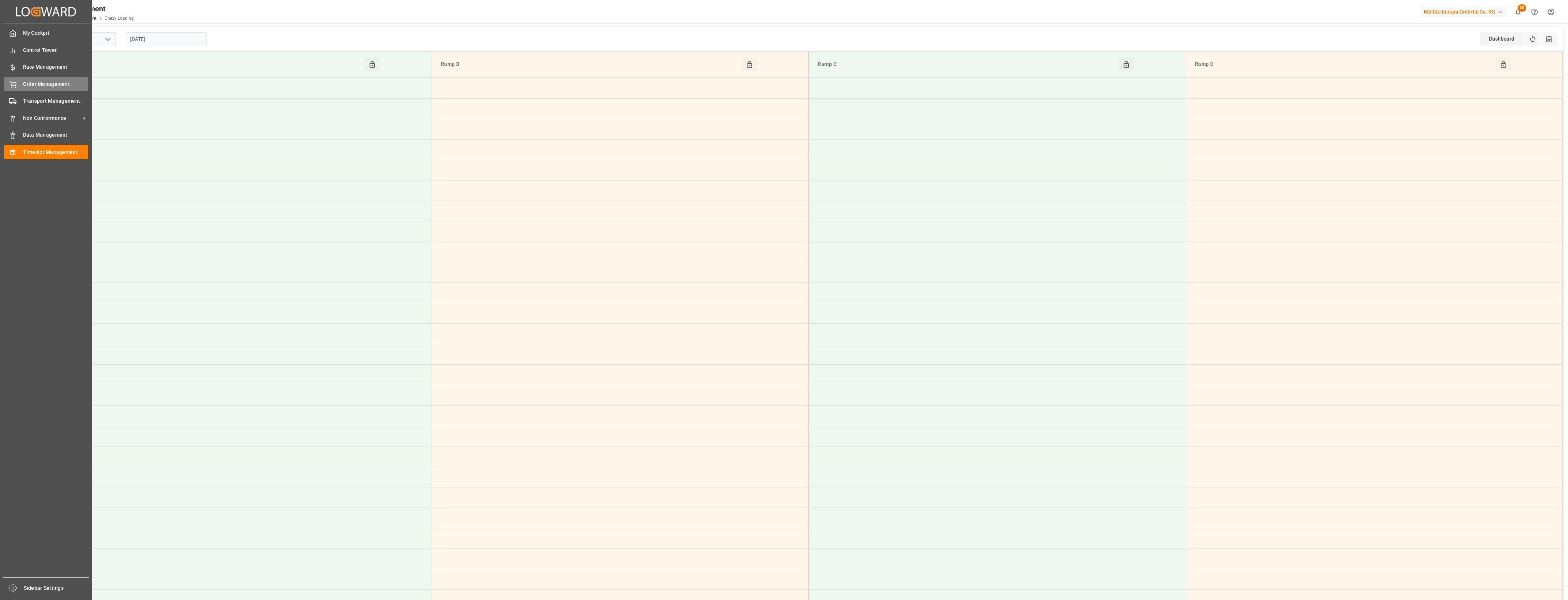
click at [16, 86] on icon at bounding box center [13, 85] width 7 height 7
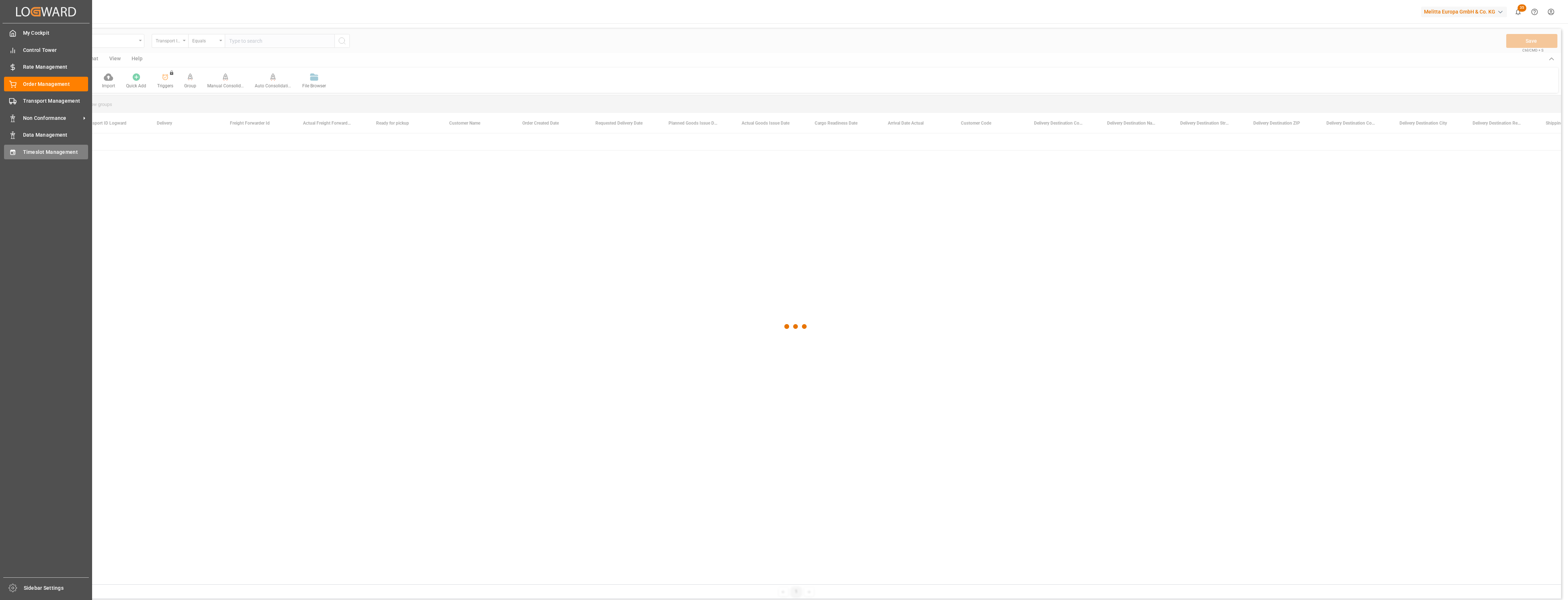
click at [35, 152] on span "Timeslot Management" at bounding box center [55, 152] width 65 height 8
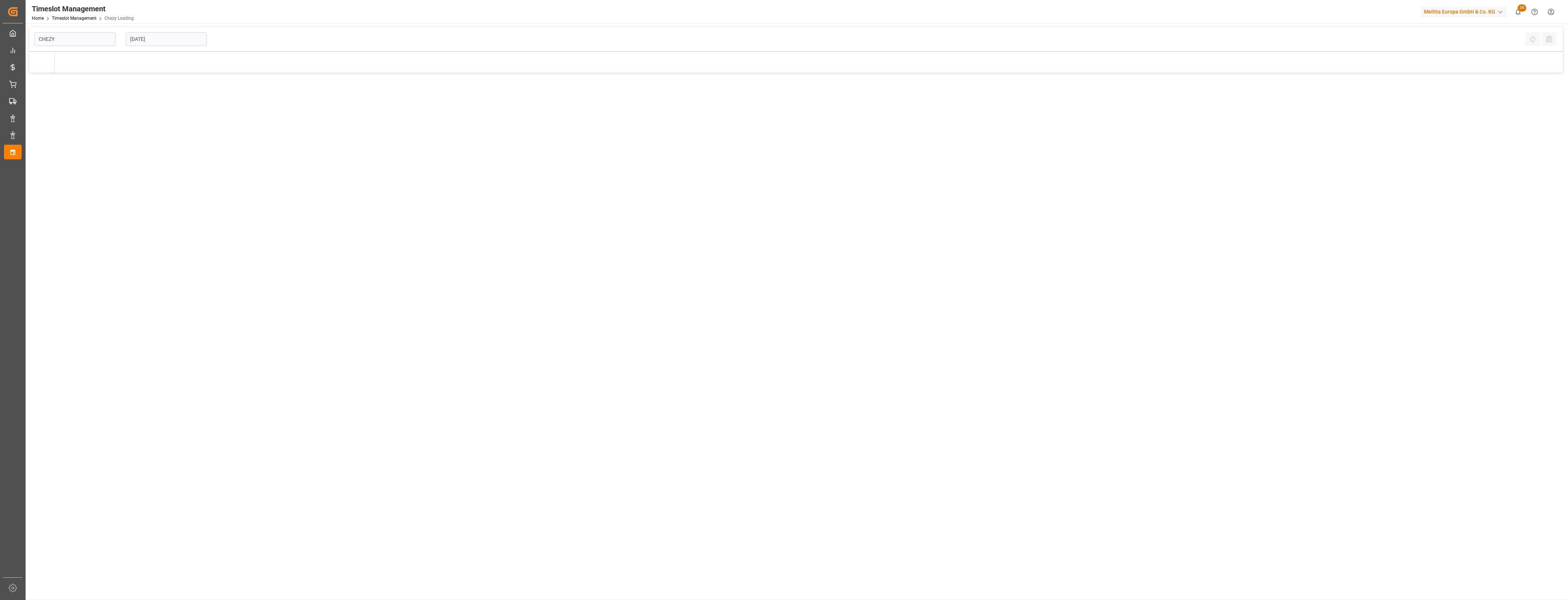
type input "Chezy Loading"
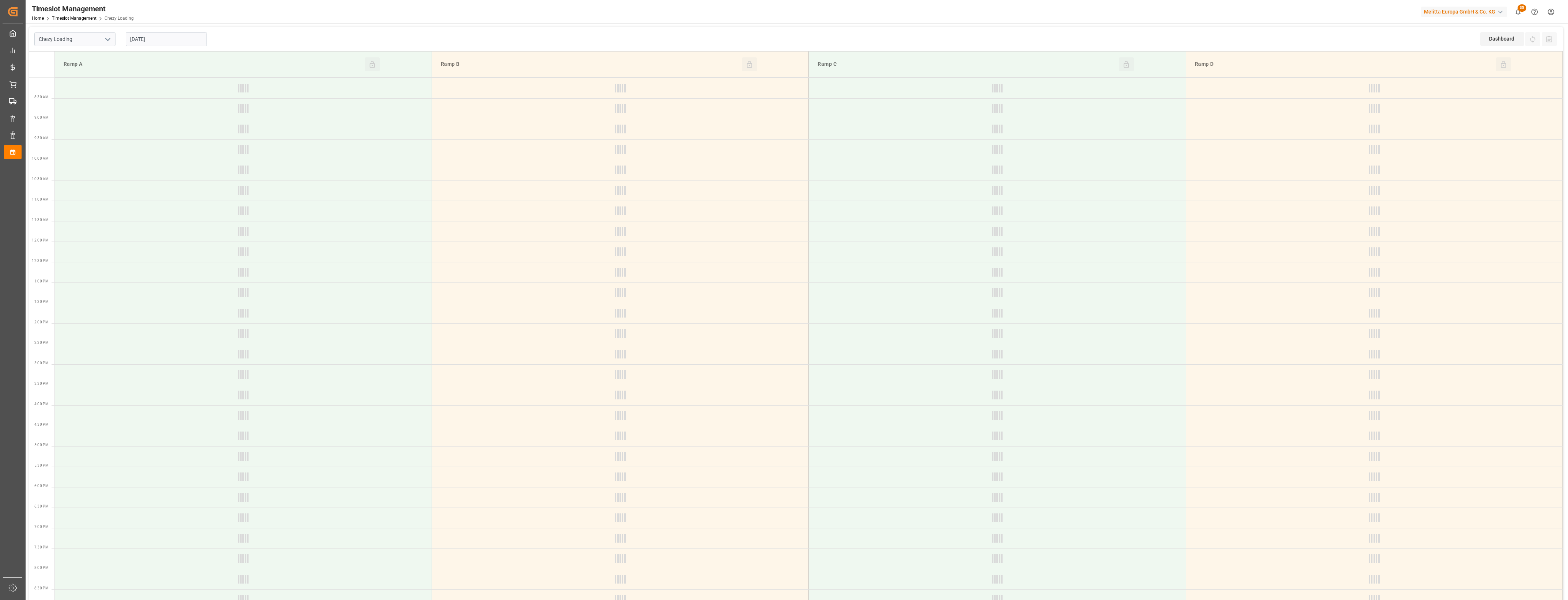
click at [153, 43] on input "[DATE]" at bounding box center [166, 39] width 81 height 14
click at [134, 83] on div "1" at bounding box center [135, 83] width 9 height 9
click at [172, 32] on input "01-09-2025" at bounding box center [166, 39] width 81 height 14
click at [152, 80] on div "2" at bounding box center [149, 83] width 9 height 9
click at [159, 41] on input "02-09-2025" at bounding box center [166, 39] width 81 height 14
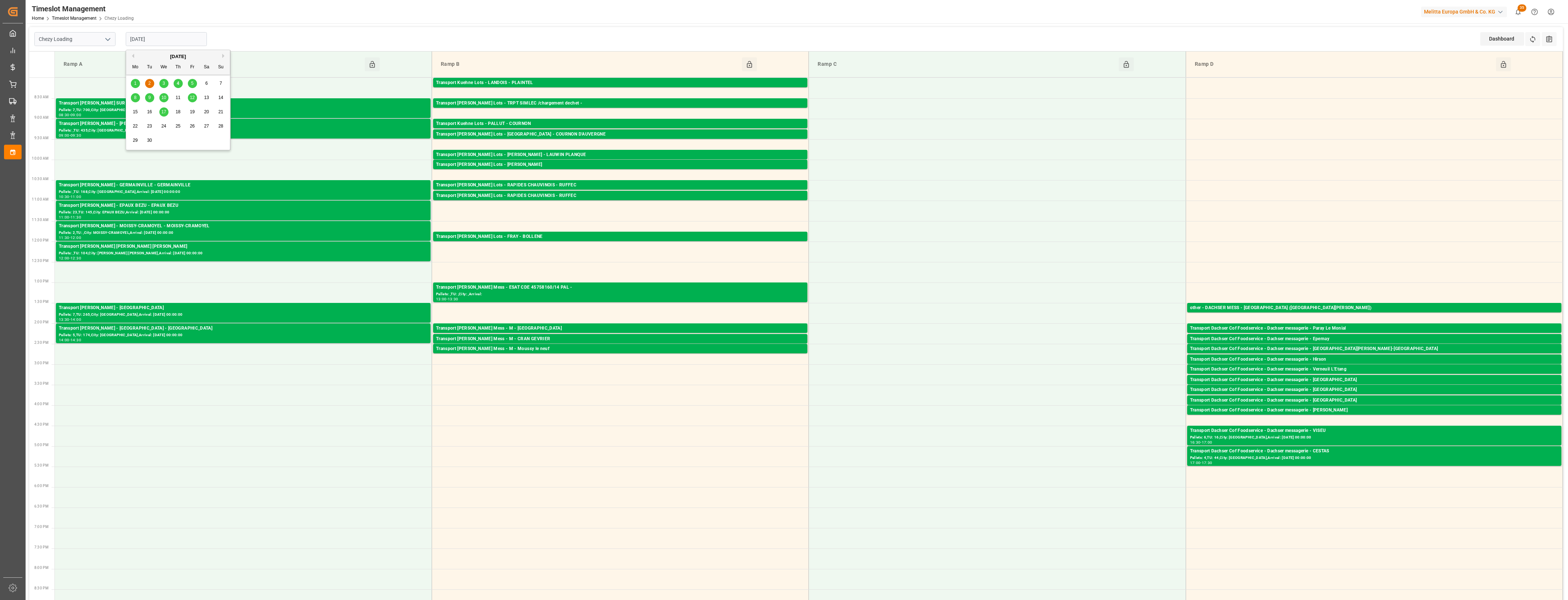
click at [135, 83] on span "1" at bounding box center [135, 83] width 2 height 5
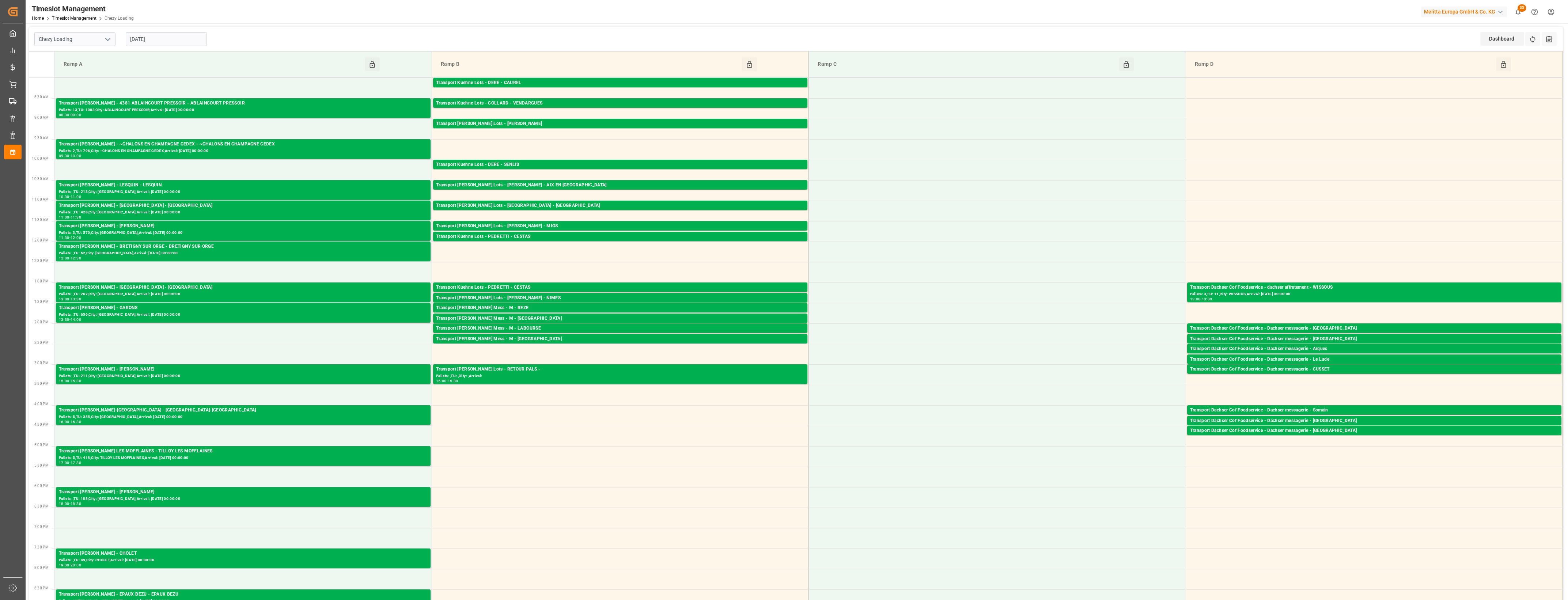
click at [173, 43] on input "01-09-2025" at bounding box center [166, 39] width 81 height 14
click at [147, 84] on div "2" at bounding box center [149, 83] width 9 height 9
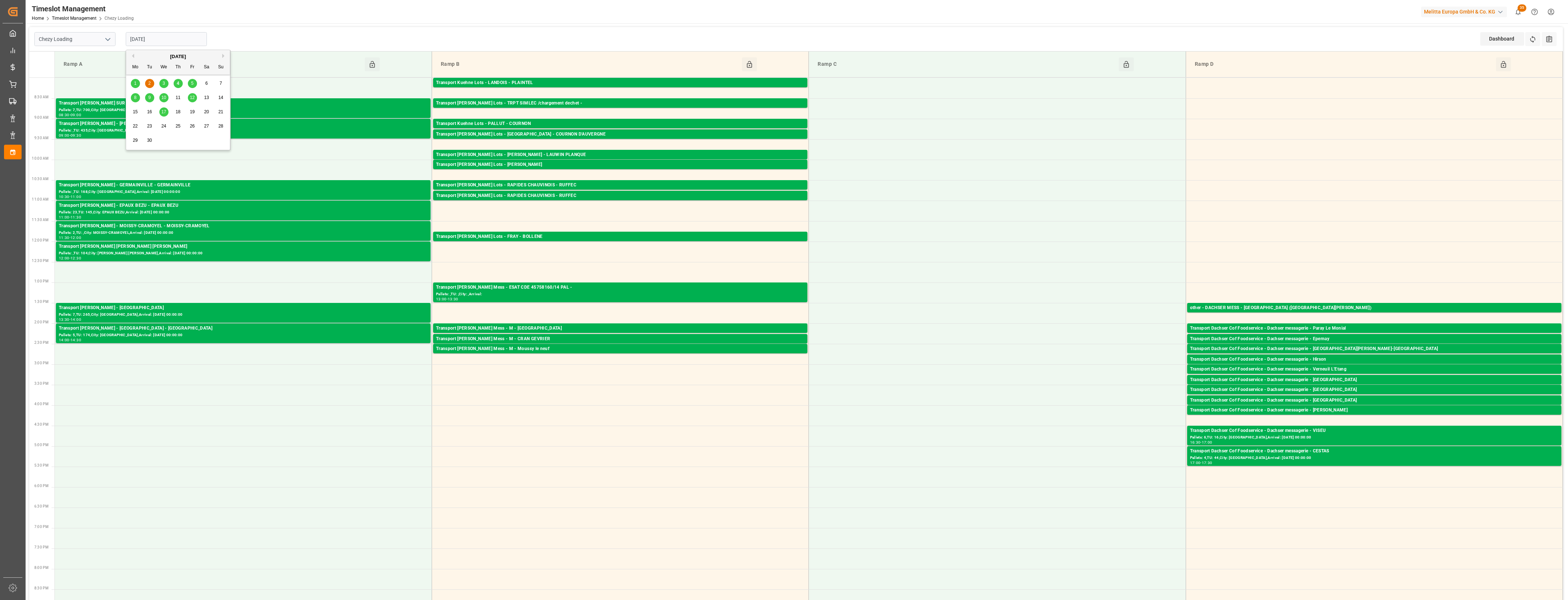
click at [192, 41] on input "02-09-2025" at bounding box center [166, 39] width 81 height 14
click at [192, 86] on span "5" at bounding box center [192, 83] width 2 height 5
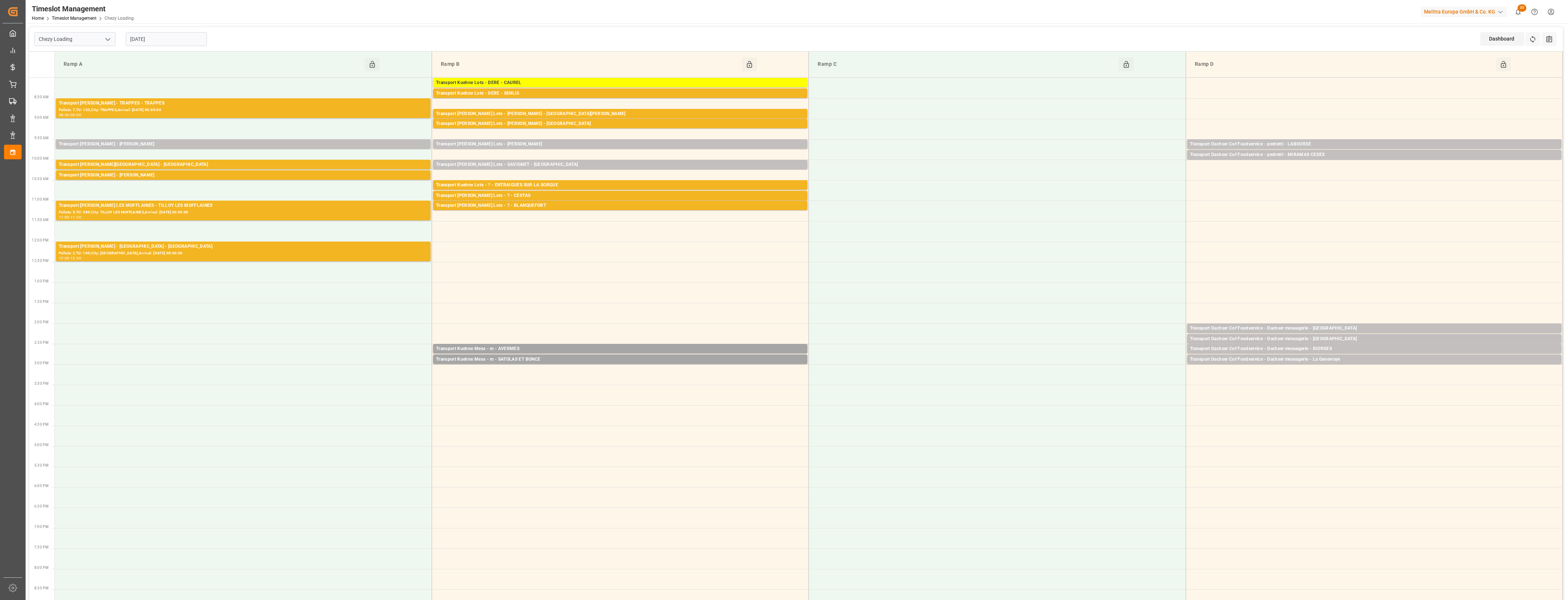
click at [175, 47] on div "05-09-2025" at bounding box center [166, 39] width 91 height 24
click at [175, 37] on input "05-09-2025" at bounding box center [166, 39] width 81 height 14
click at [135, 97] on span "8" at bounding box center [135, 97] width 2 height 5
type input "08-09-2025"
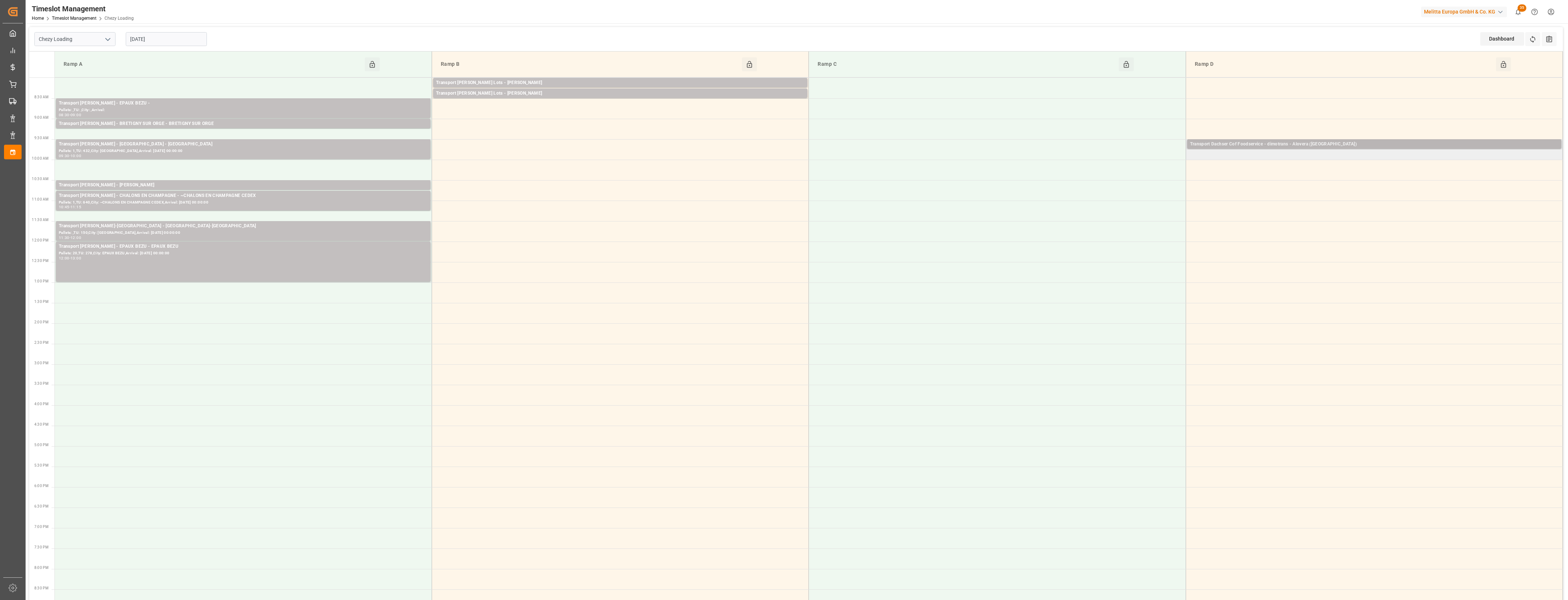
click at [1279, 142] on div "Transport Dachser Cof Foodservice - dimotrans - Alovera (Guadalajara)" at bounding box center [1374, 144] width 368 height 7
click at [1098, 176] on button "Open" at bounding box center [1091, 177] width 51 height 9
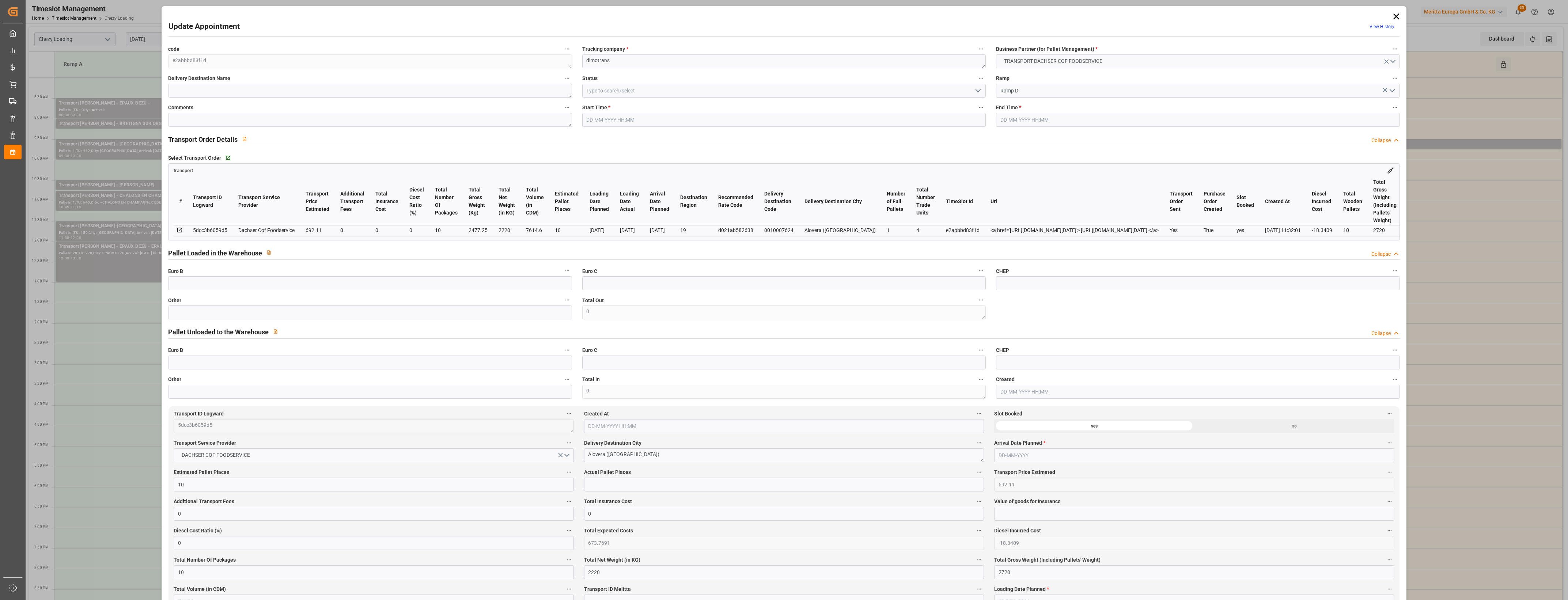
type input "08-09-2025 09:30"
type input "08-09-2025 09:45"
type input "01-09-2025 14:23"
type input "01-09-2025 11:32"
type input "10-09-2025"
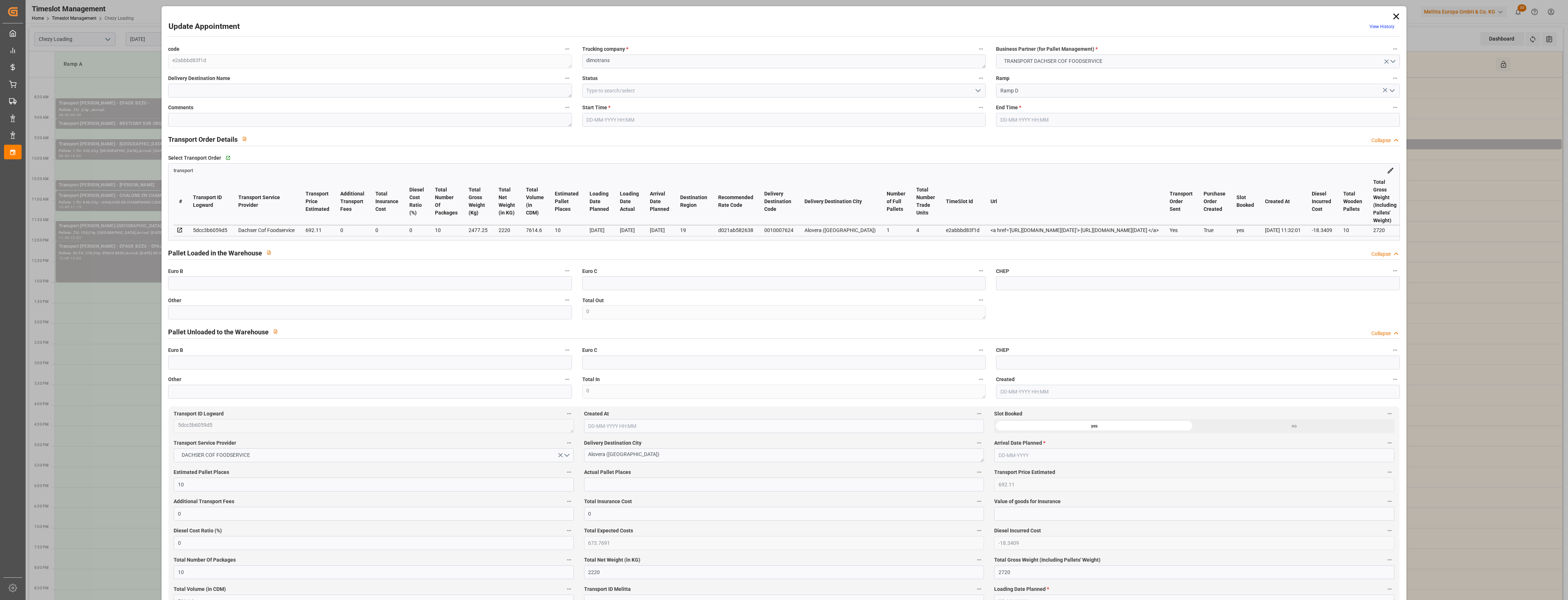
type input "01-09-2025"
type input "29-08-2025"
click at [1394, 16] on icon at bounding box center [1396, 16] width 6 height 6
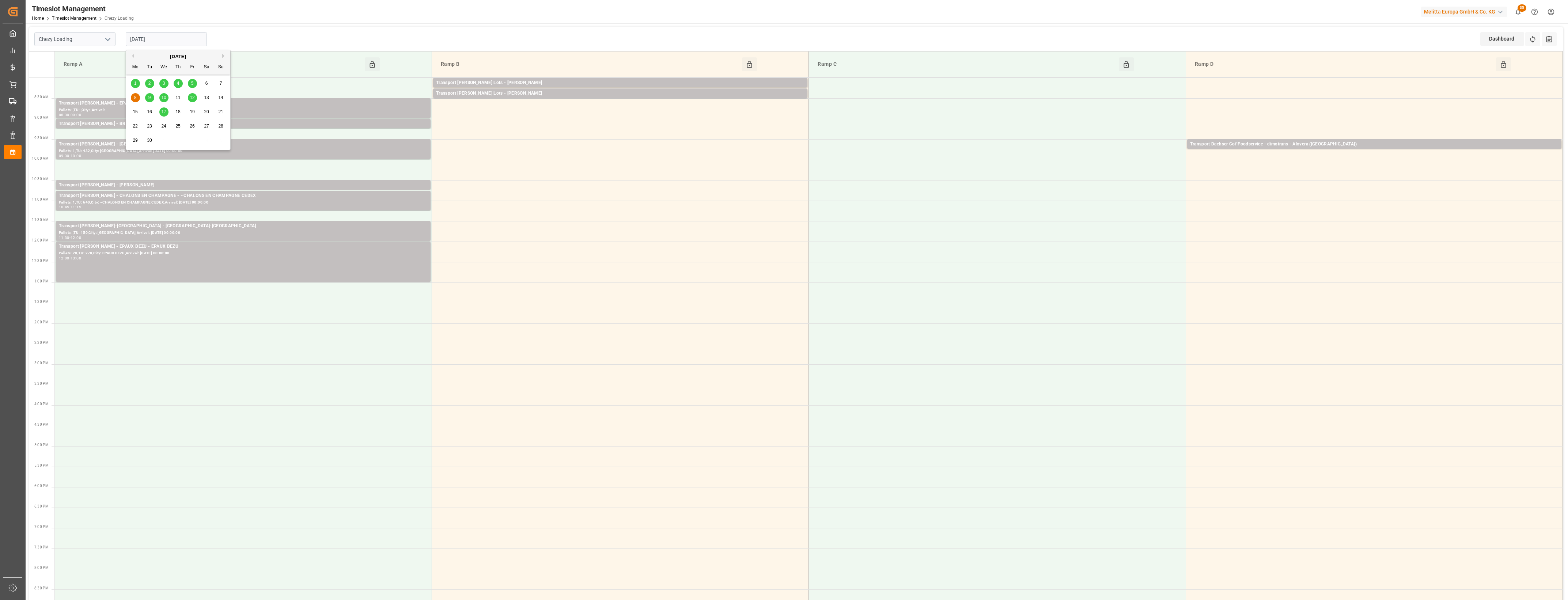
click at [178, 41] on input "08-09-2025" at bounding box center [166, 39] width 81 height 14
click at [191, 85] on div "5" at bounding box center [192, 83] width 9 height 9
type input "05-09-2025"
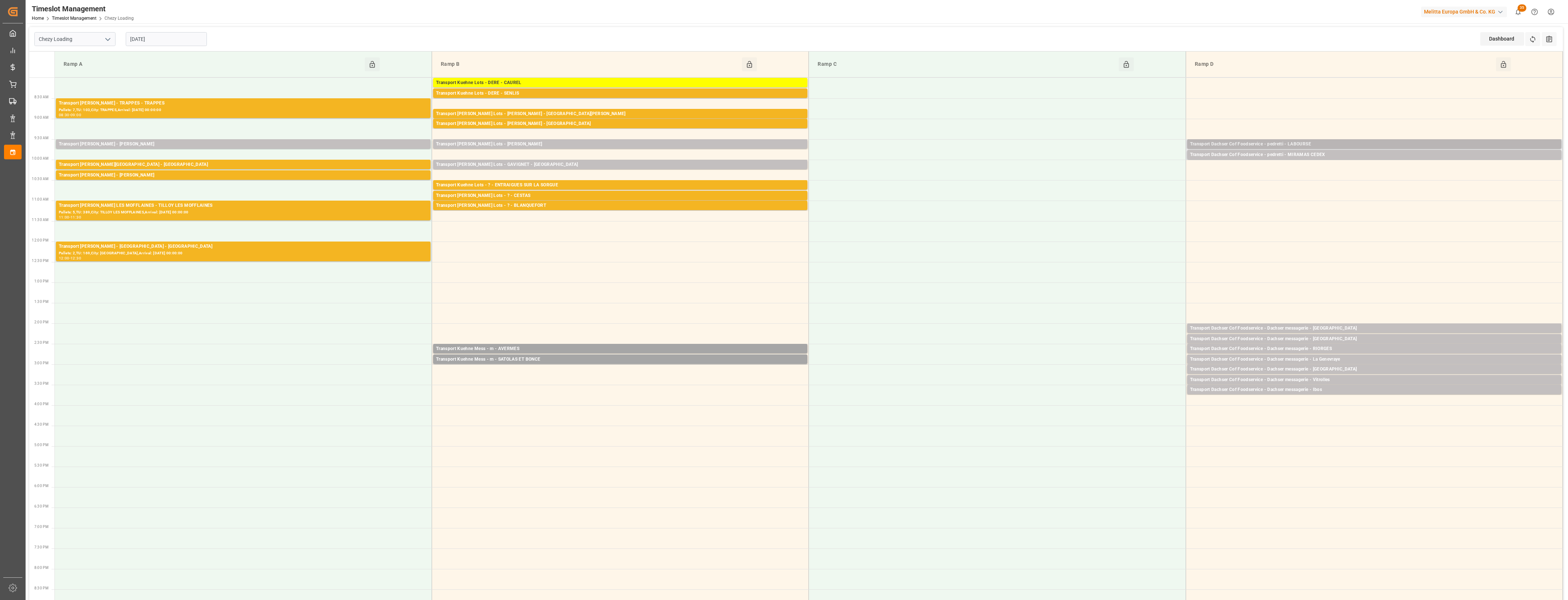
click at [1327, 144] on div "Transport Dachser Cof Foodservice - pedretti - LABOURSE" at bounding box center [1374, 144] width 368 height 7
click at [1096, 178] on button "Open" at bounding box center [1091, 177] width 51 height 9
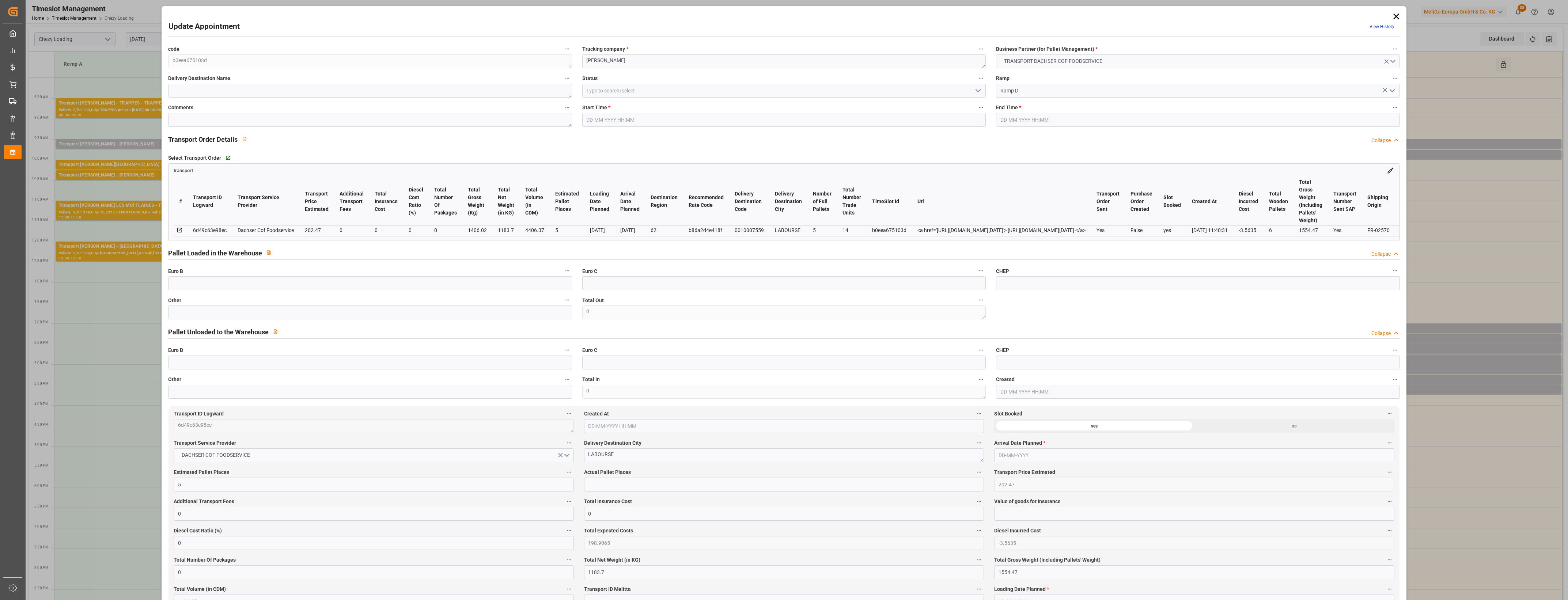
type input "5"
type input "202.47"
type input "0"
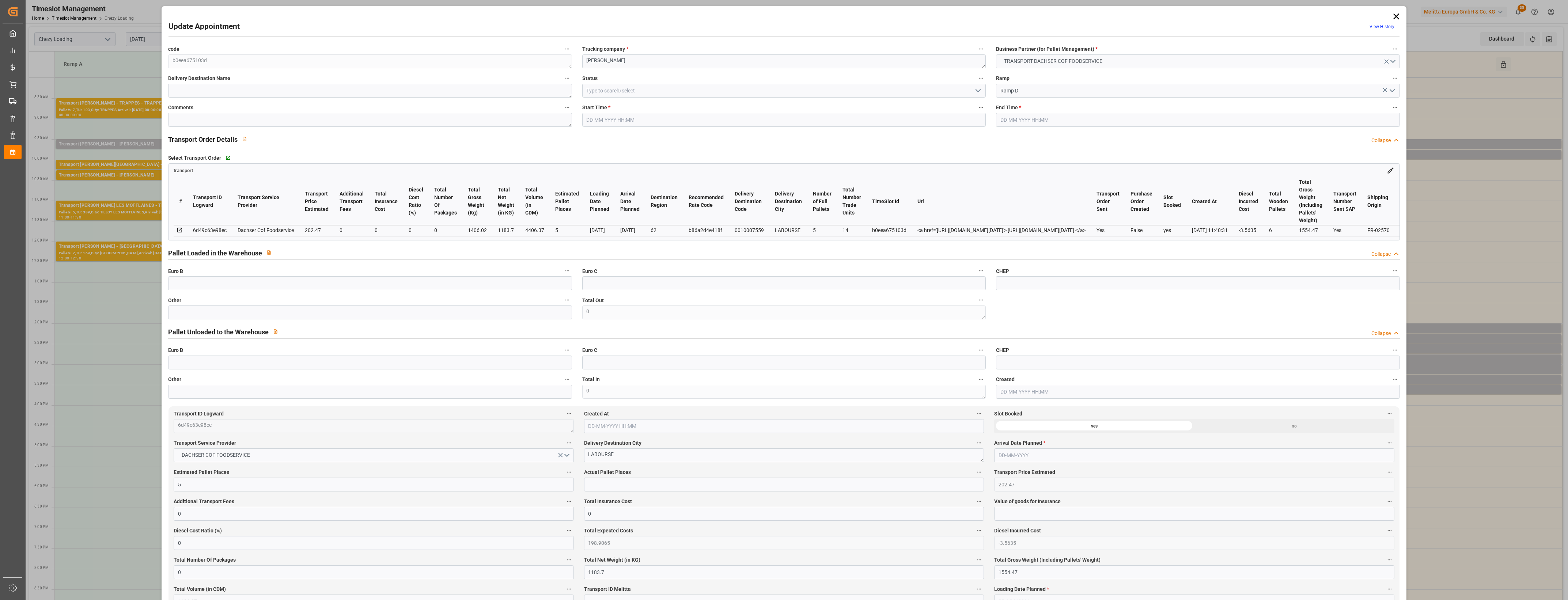
type input "198.9065"
type input "-3.5635"
type input "0"
type input "1183.7"
type input "1554.47"
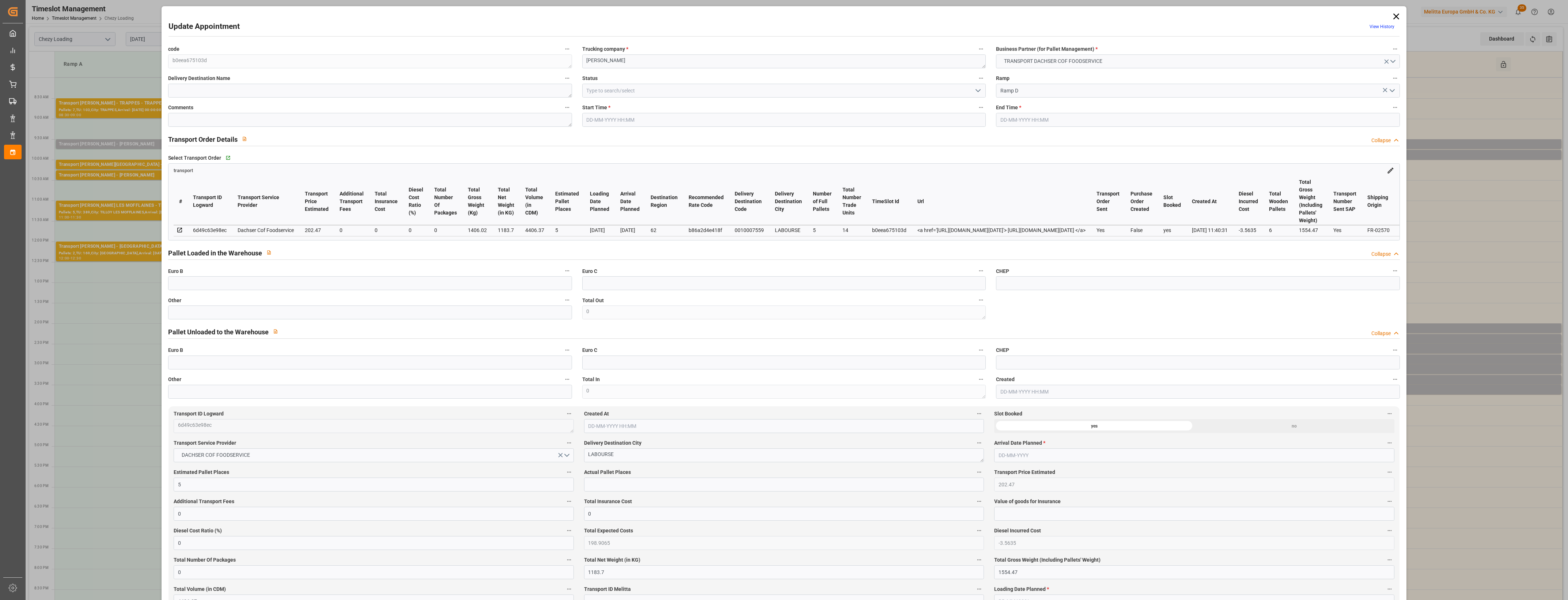
type input "4406.37"
type input "62"
type input "5"
type input "14"
type input "6"
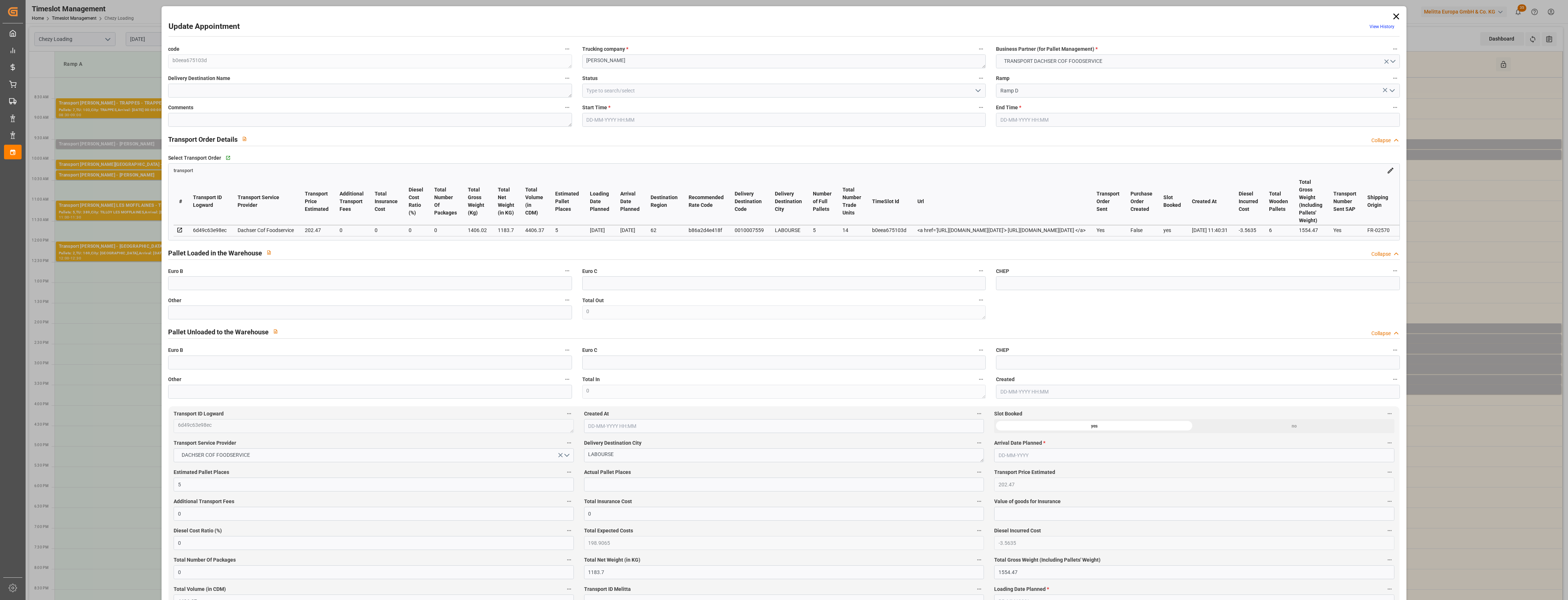
type input "101"
type input "1406.02"
type input "0"
type input "4710.8598"
type input "0"
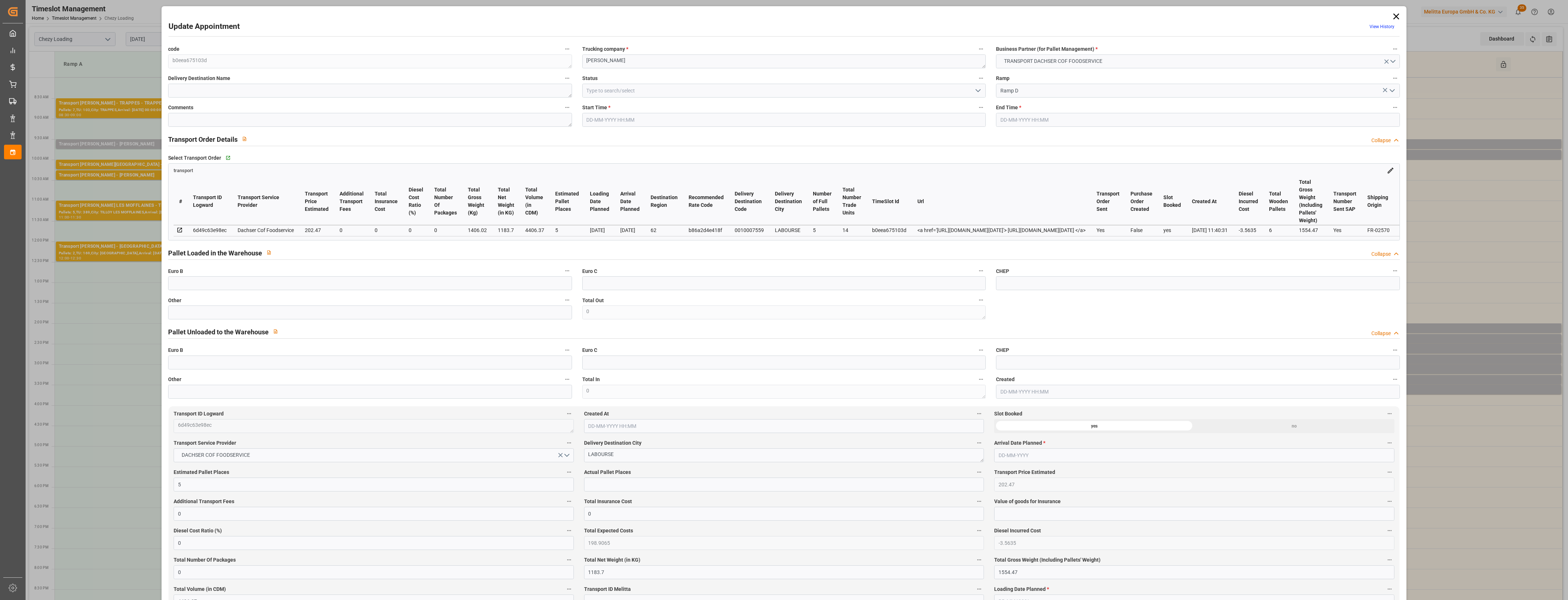
type input "0"
type input "21"
type input "35"
type input "05-09-2025 09:30"
type input "05-09-2025 09:45"
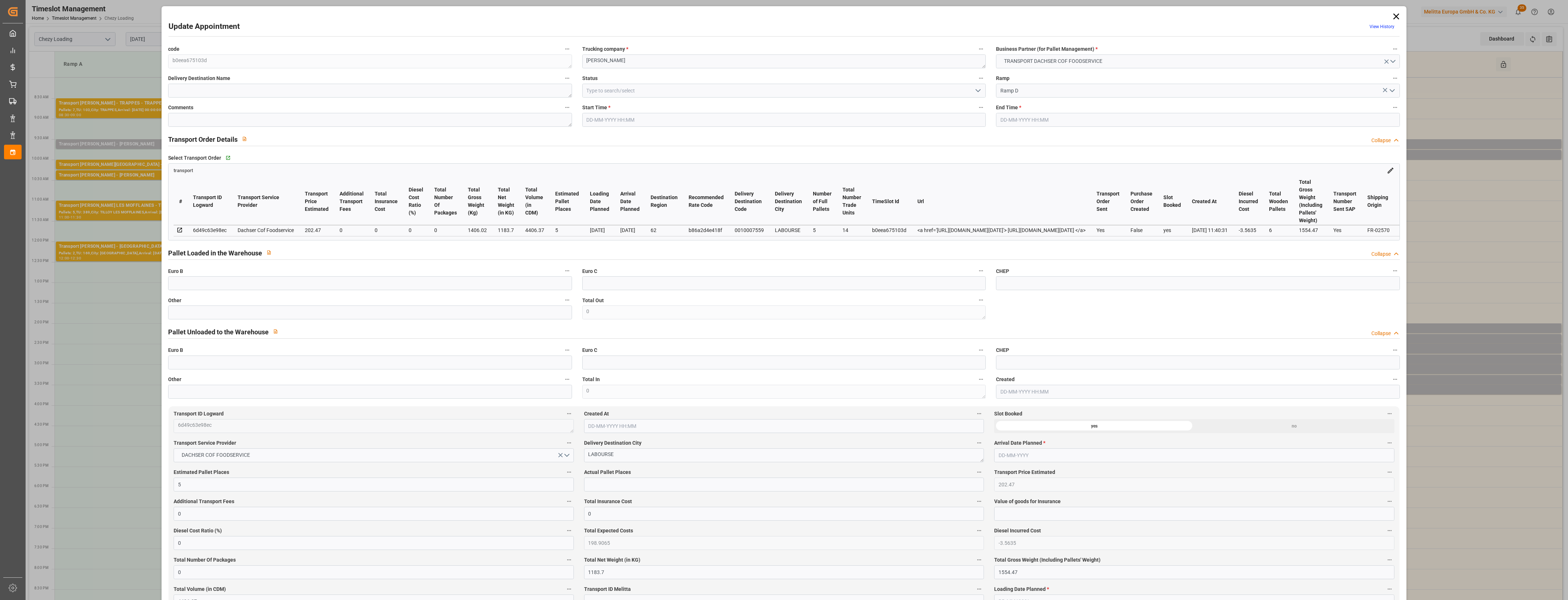
type input "03-09-2025 12:36"
type input "03-09-2025 11:40"
type input "10-09-2025"
type input "08-09-2025"
click at [1396, 15] on icon at bounding box center [1396, 16] width 6 height 6
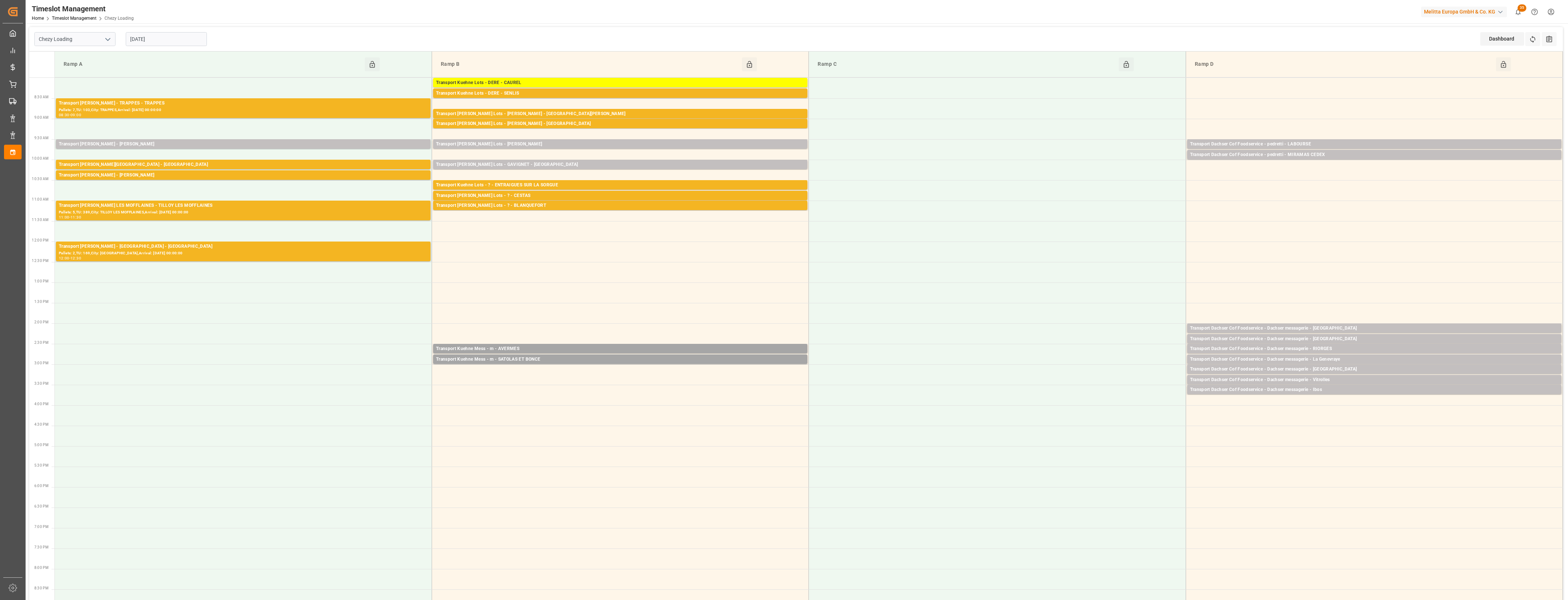
click at [174, 41] on input "05-09-2025" at bounding box center [166, 39] width 81 height 14
click at [177, 86] on span "4" at bounding box center [178, 83] width 2 height 5
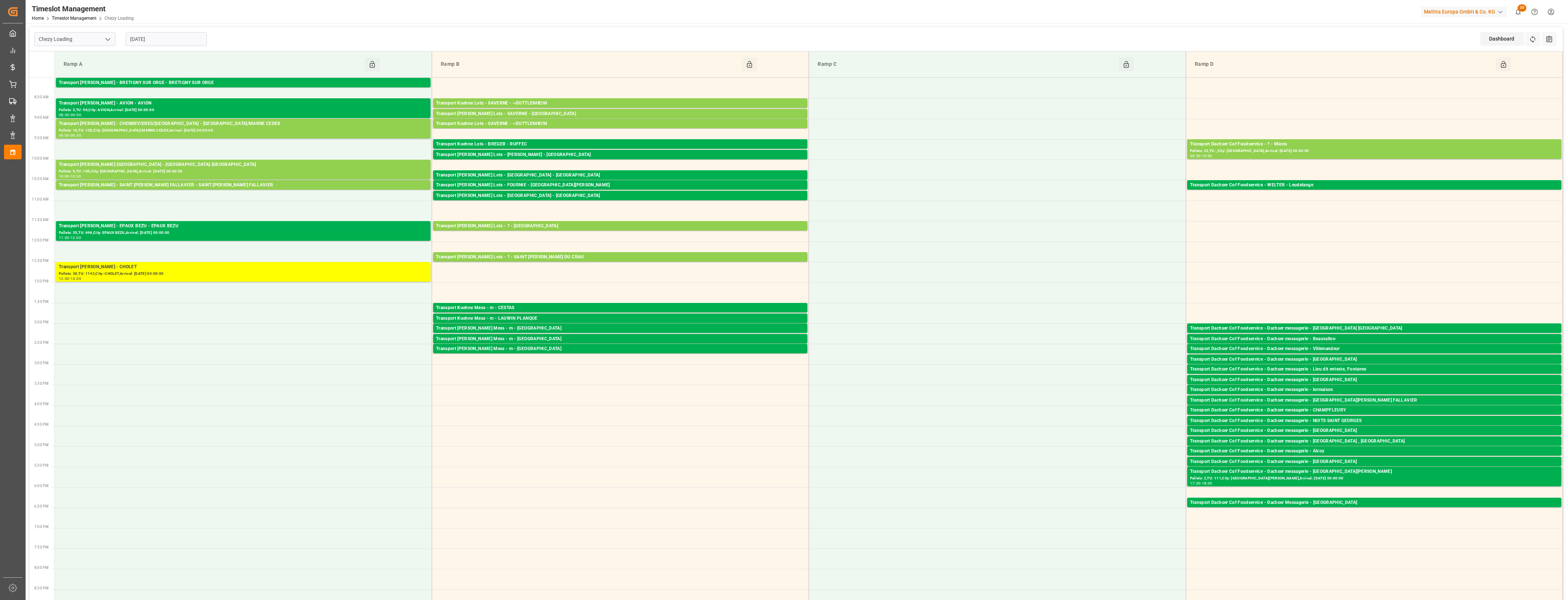
click at [184, 39] on input "[DATE]" at bounding box center [166, 39] width 81 height 14
click at [195, 85] on div "5" at bounding box center [192, 83] width 9 height 9
type input "05-09-2025"
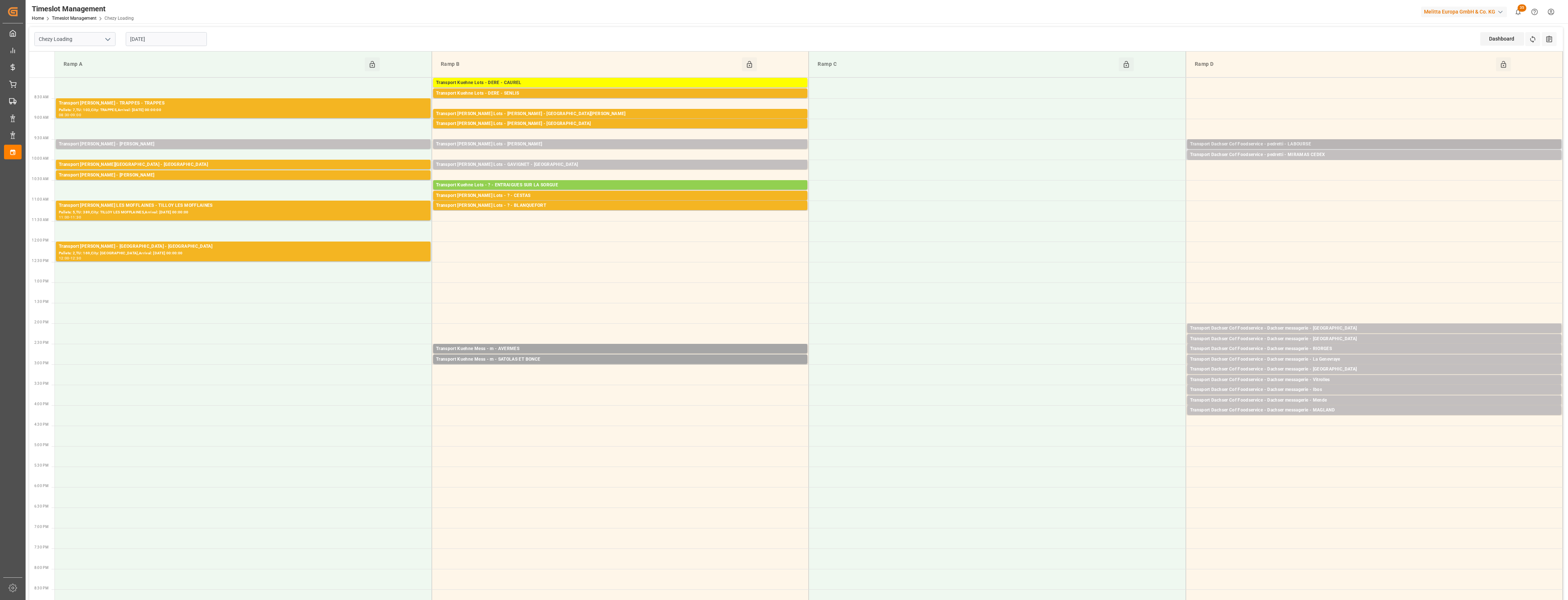
click at [1340, 141] on div "Transport Dachser Cof Foodservice - pedretti - LABOURSE" at bounding box center [1374, 144] width 368 height 7
click at [1096, 176] on button "Open" at bounding box center [1091, 177] width 51 height 9
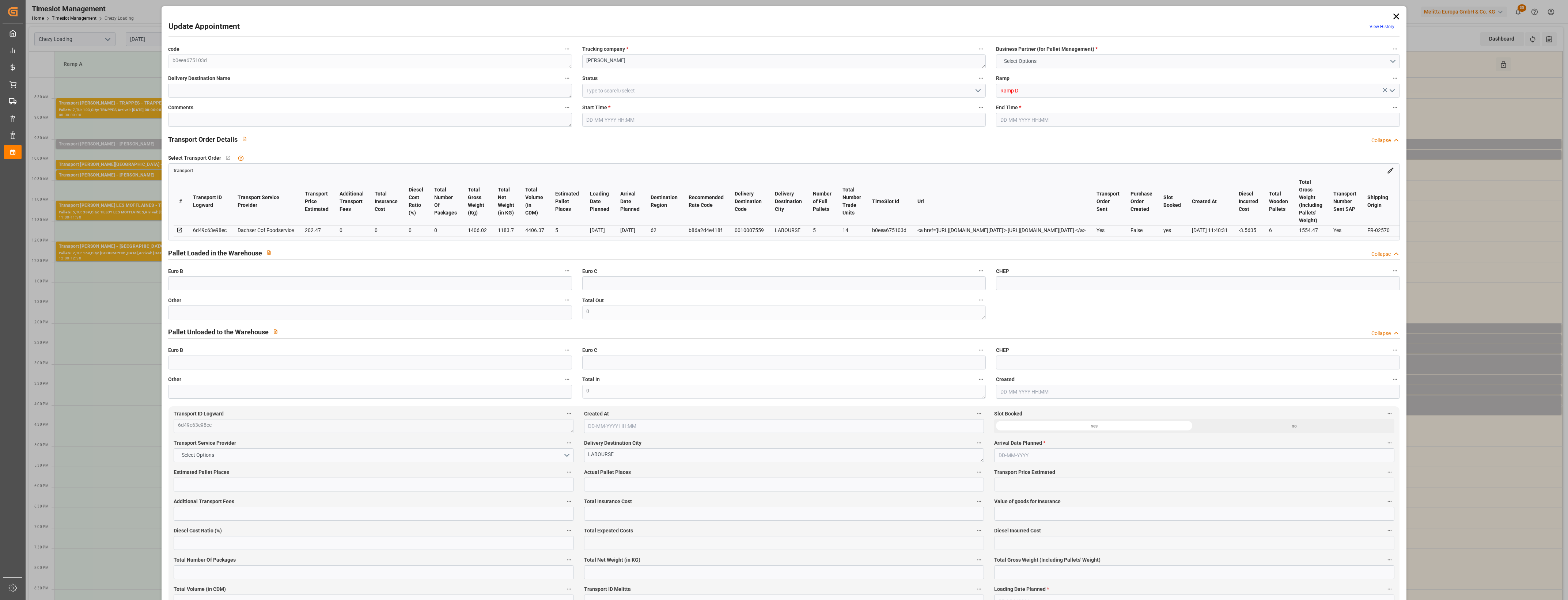
type input "5"
type input "202.47"
type input "0"
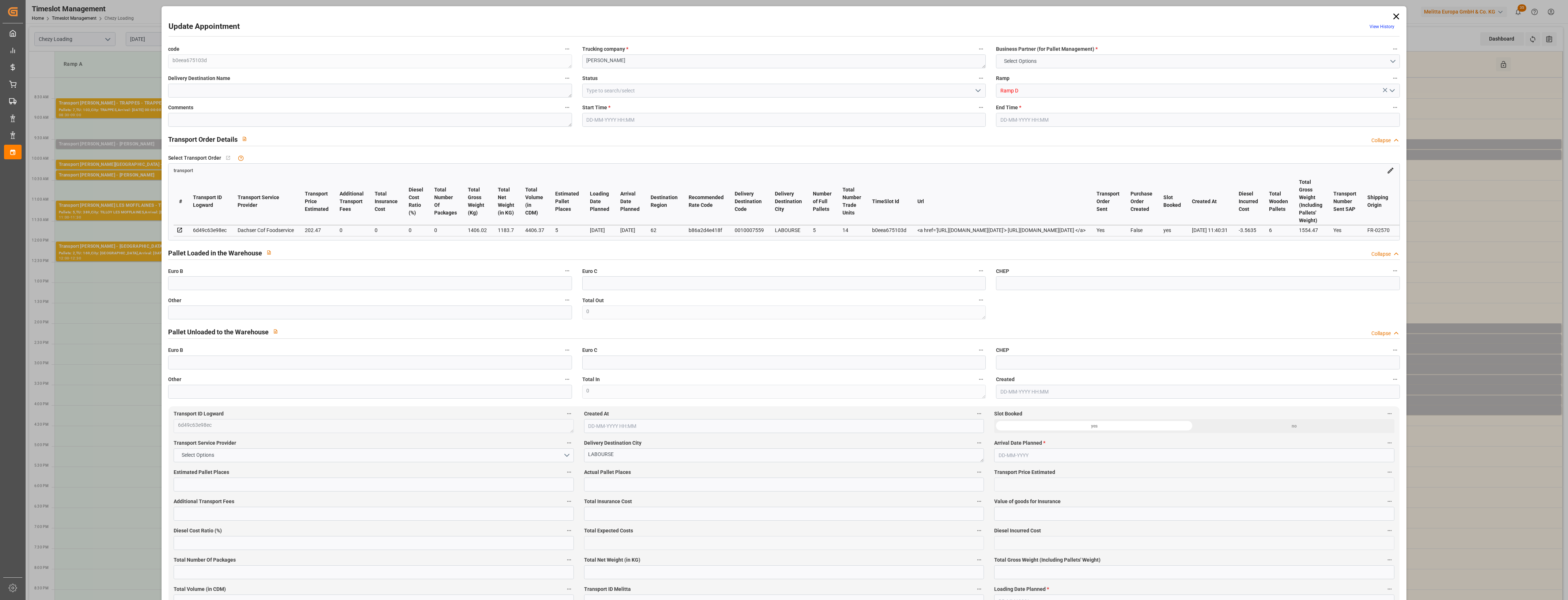
type input "198.9065"
type input "-3.5635"
type input "0"
type input "1183.7"
type input "1554.47"
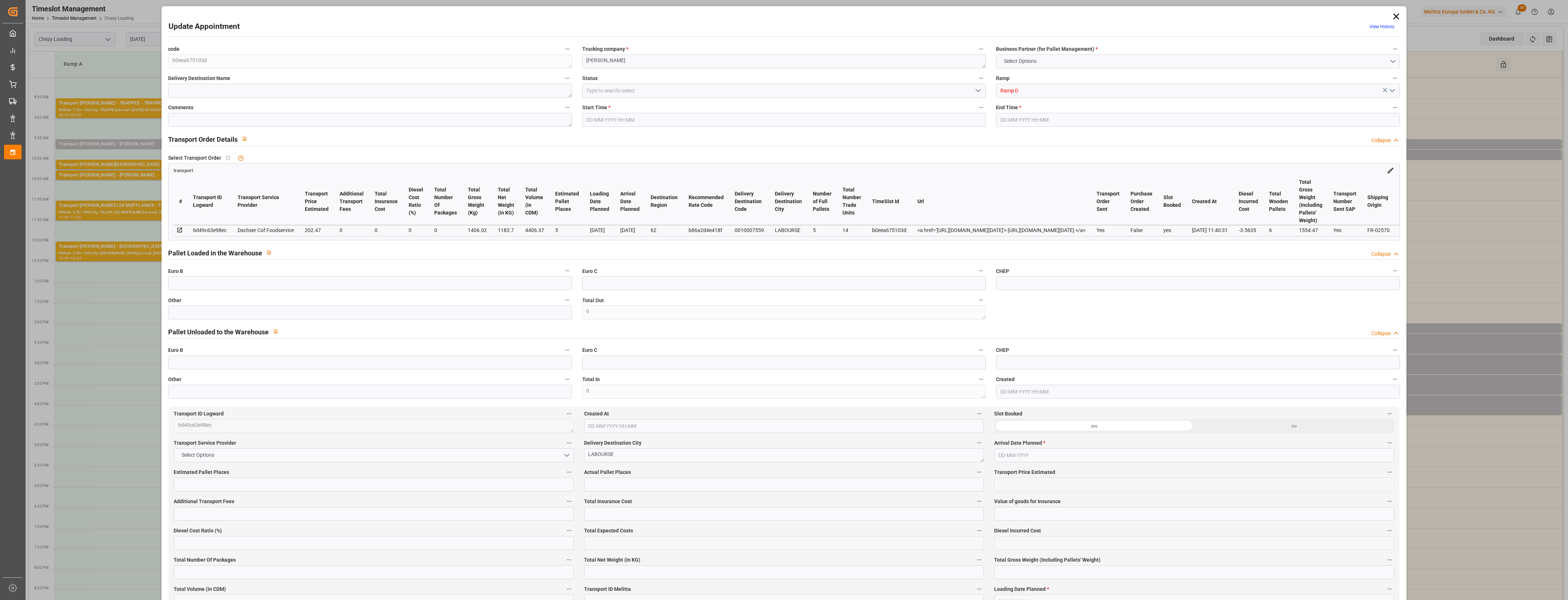
type input "4406.37"
type input "62"
type input "5"
type input "14"
type input "6"
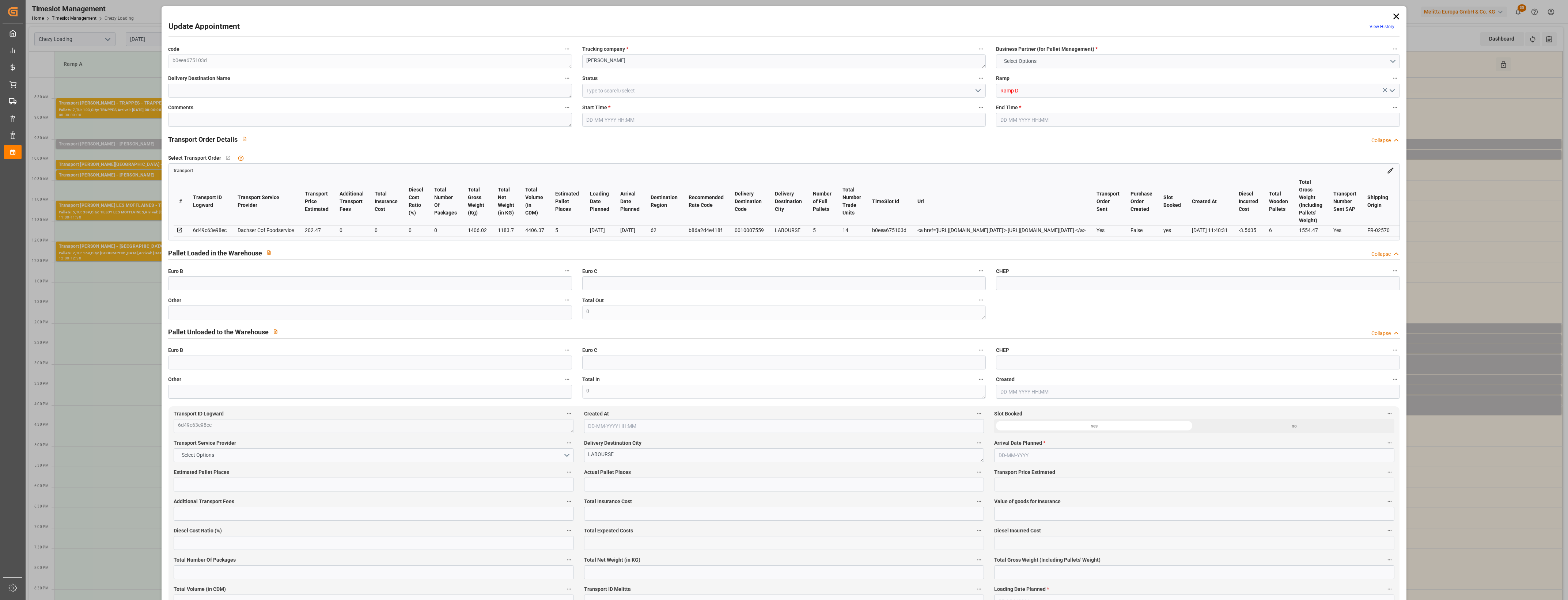
type input "101"
type input "1406.02"
type input "0"
type input "4710.8598"
type input "0"
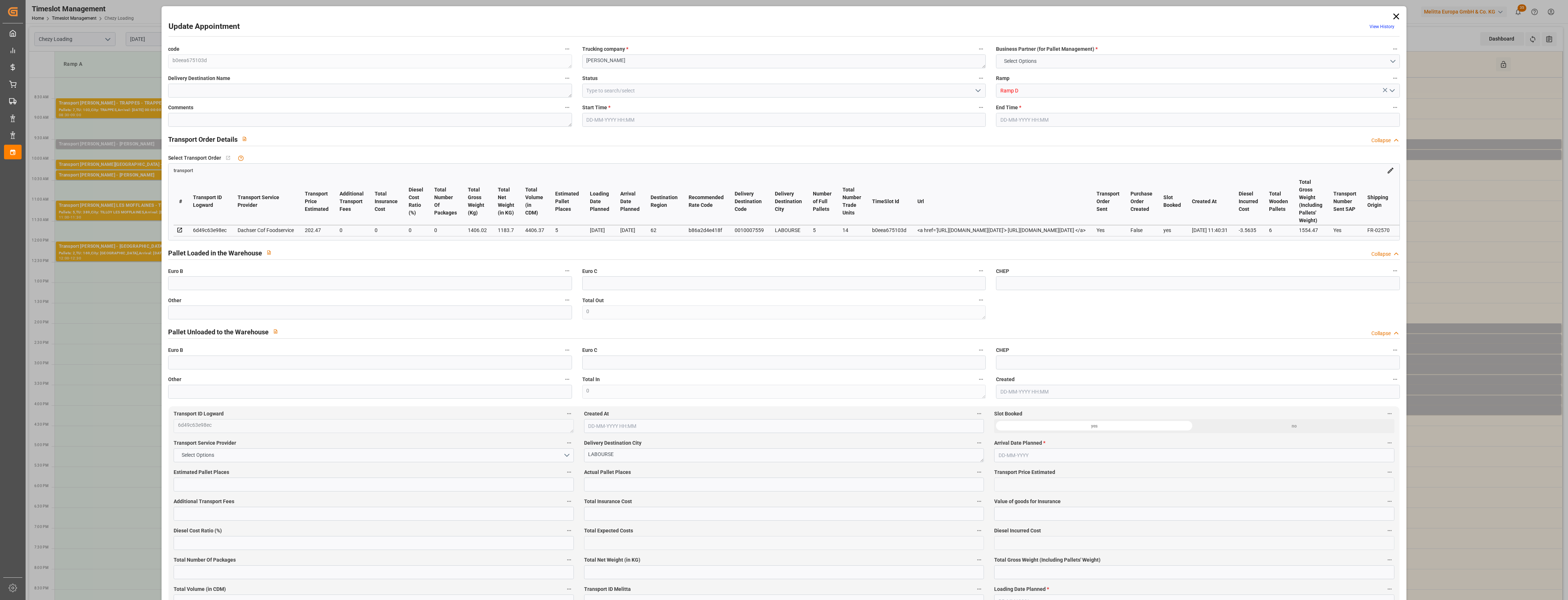
type input "0"
type input "21"
type input "35"
type input "05-09-2025 09:30"
type input "05-09-2025 09:45"
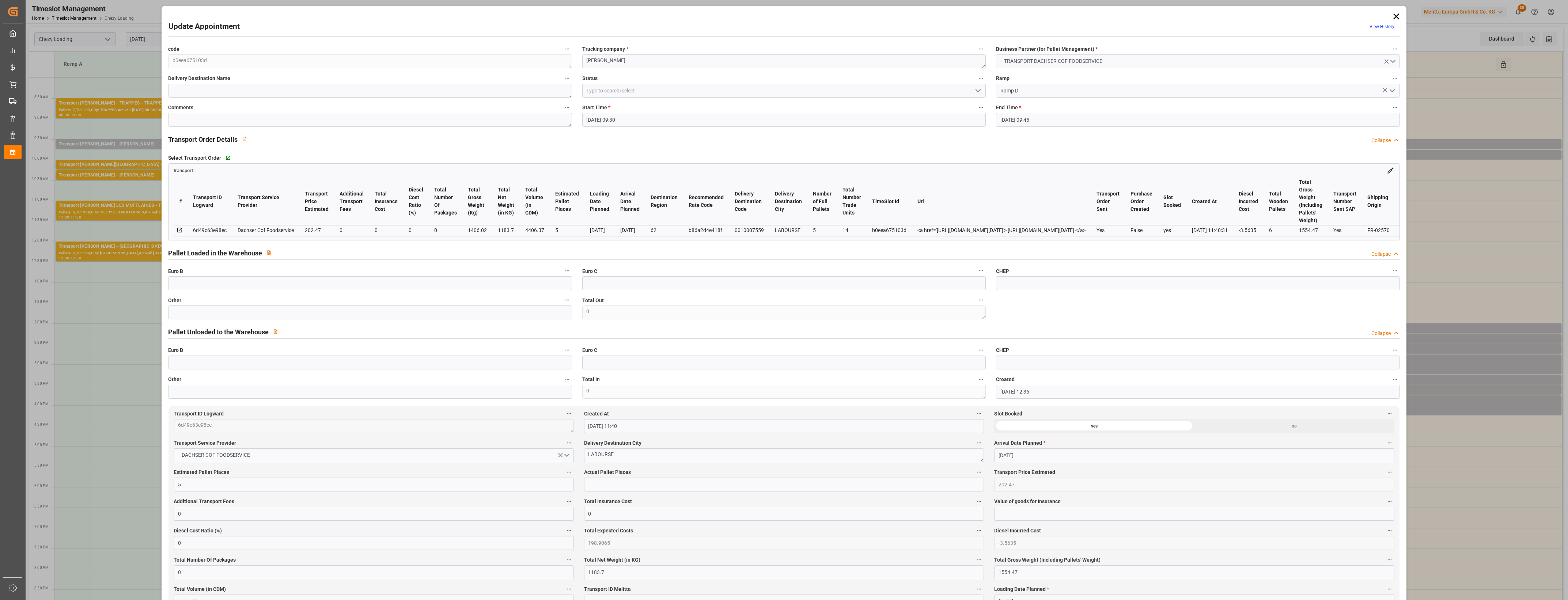
type input "03-09-2025 12:36"
type input "03-09-2025 11:40"
type input "10-09-2025"
type input "08-09-2025"
click at [1393, 16] on icon at bounding box center [1396, 16] width 6 height 6
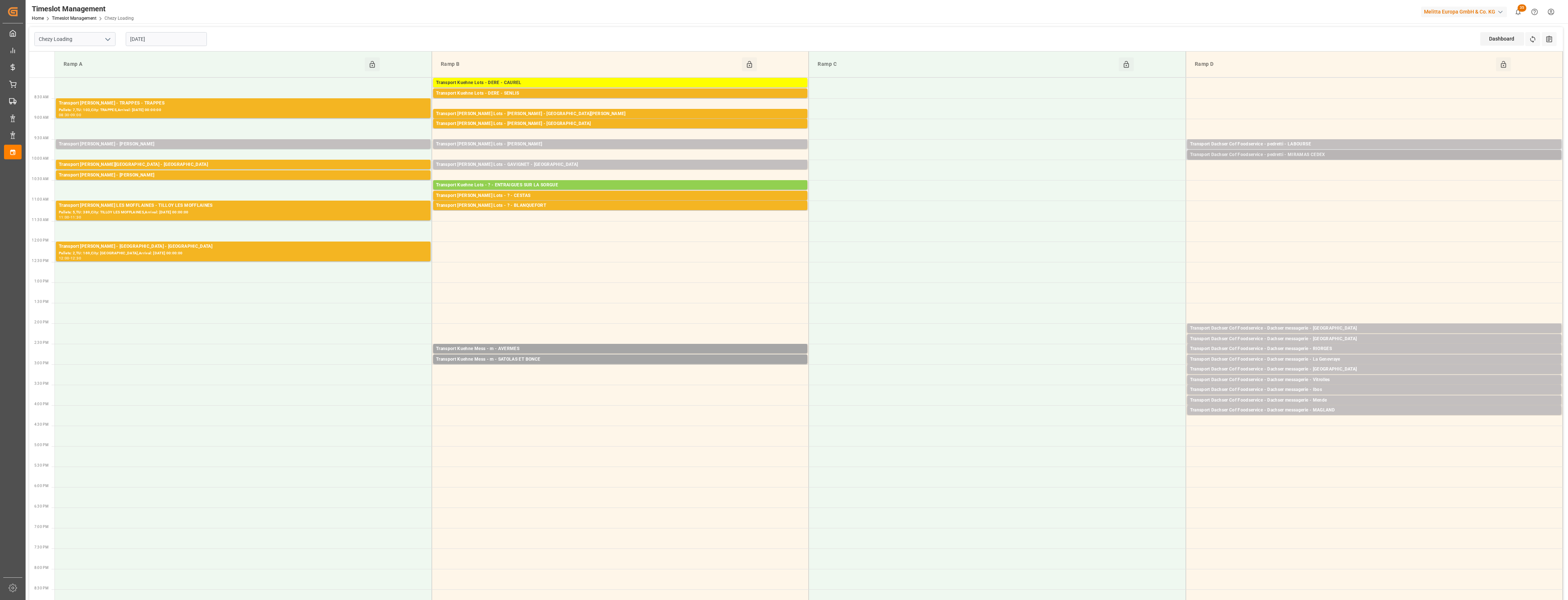
click at [1300, 157] on div "Transport Dachser Cof Foodservice - pedretti - MIRAMAS CEDEX" at bounding box center [1374, 155] width 368 height 7
click at [1090, 178] on button "Open" at bounding box center [1091, 177] width 51 height 9
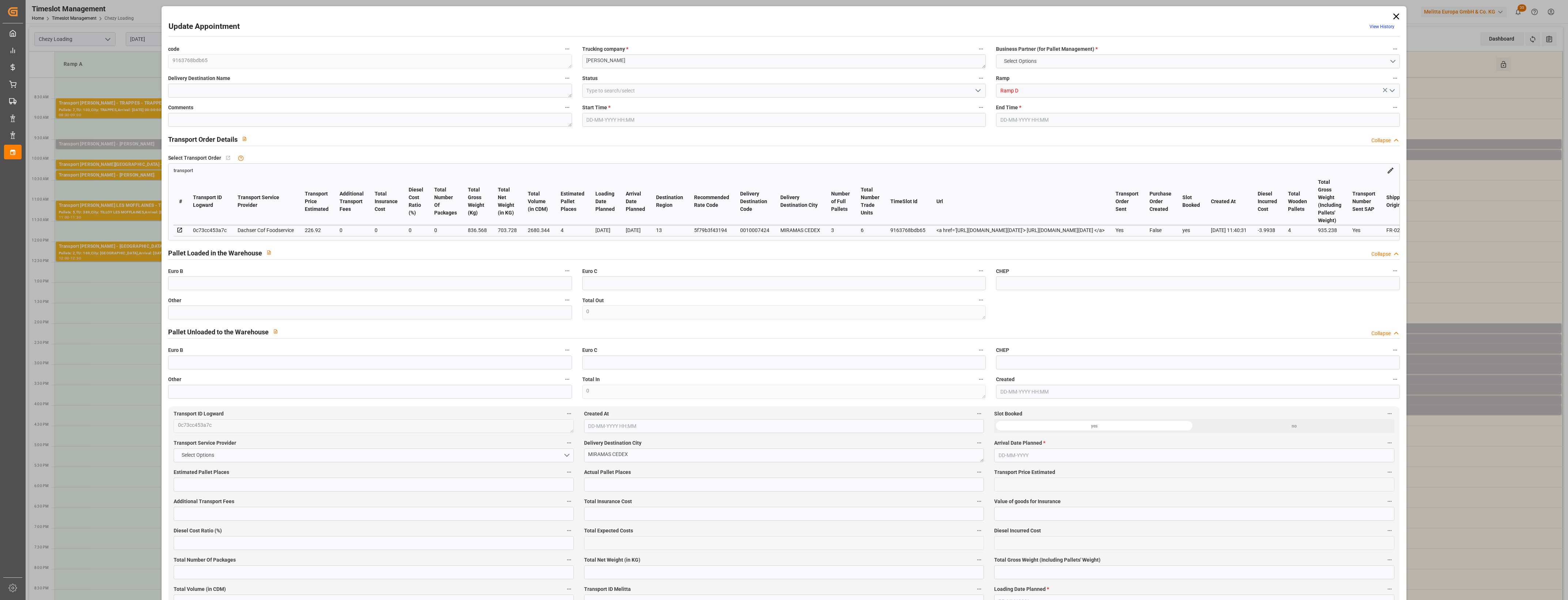
type input "4"
type input "226.92"
type input "0"
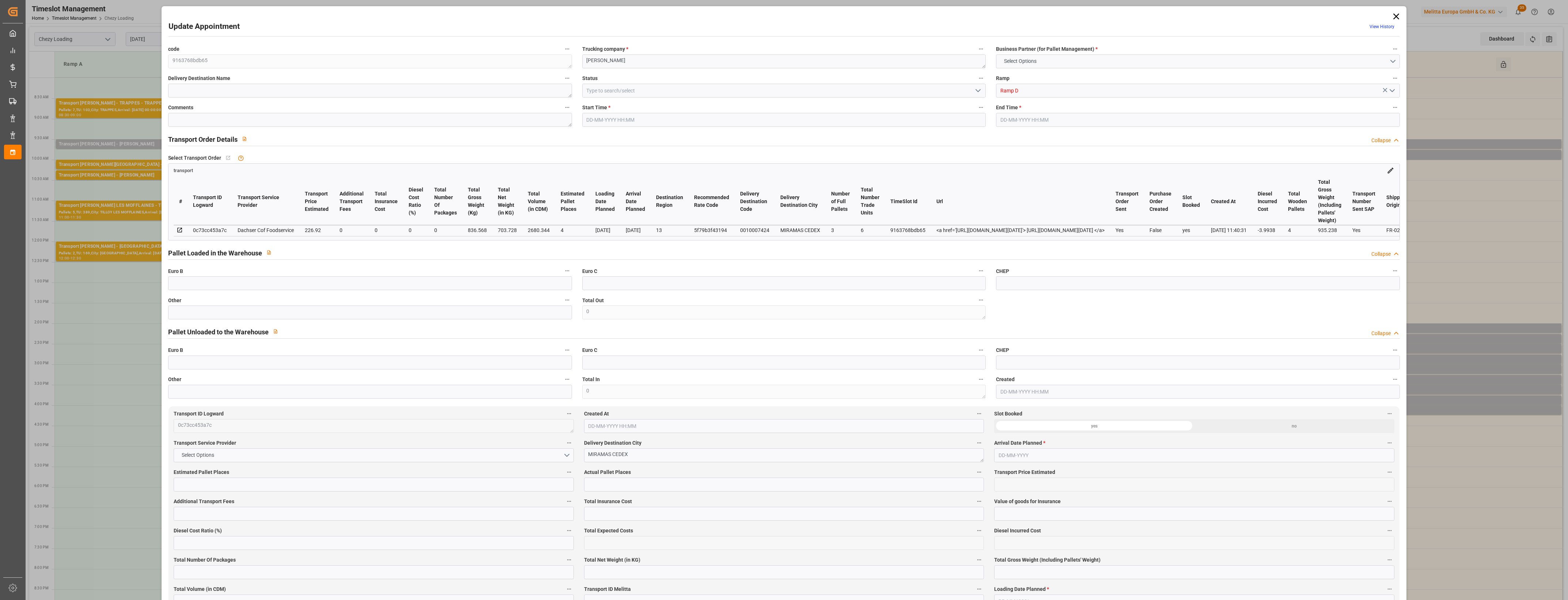
type input "222.9262"
type input "-3.9938"
type input "0"
type input "703.728"
type input "935.238"
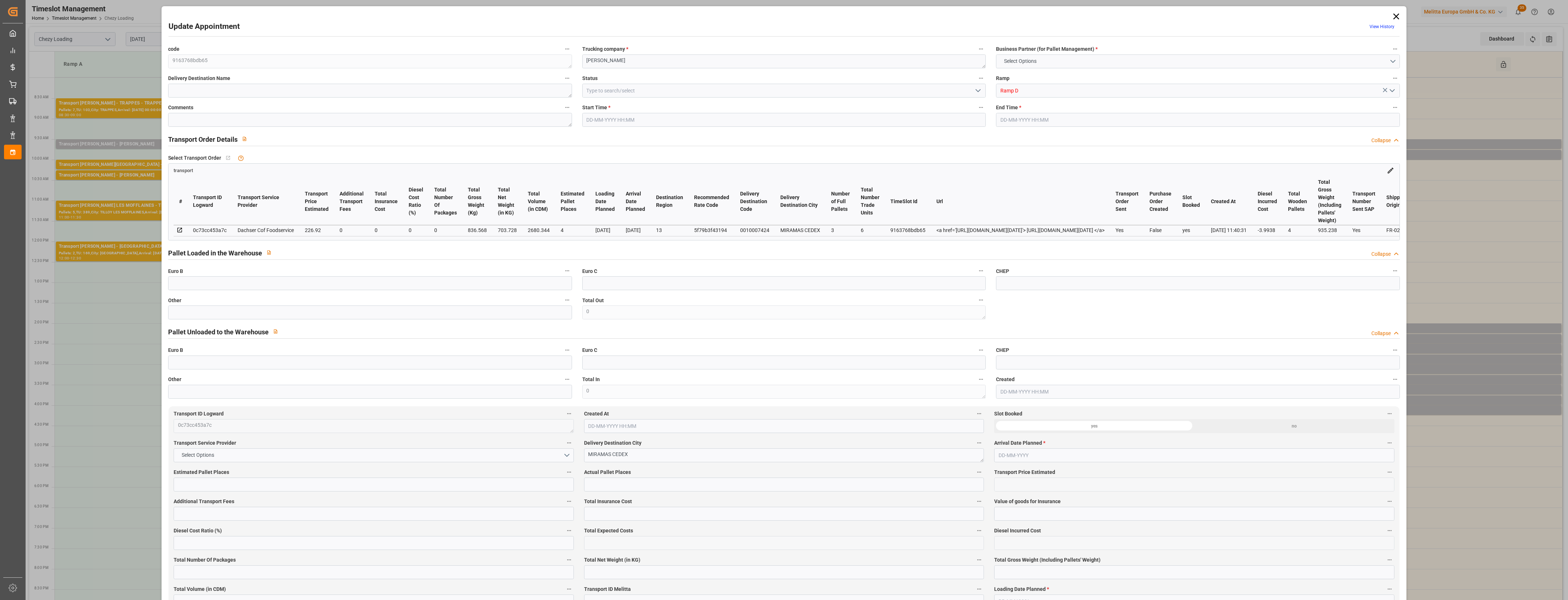
type input "2680.344"
type input "13"
type input "3"
type input "6"
type input "4"
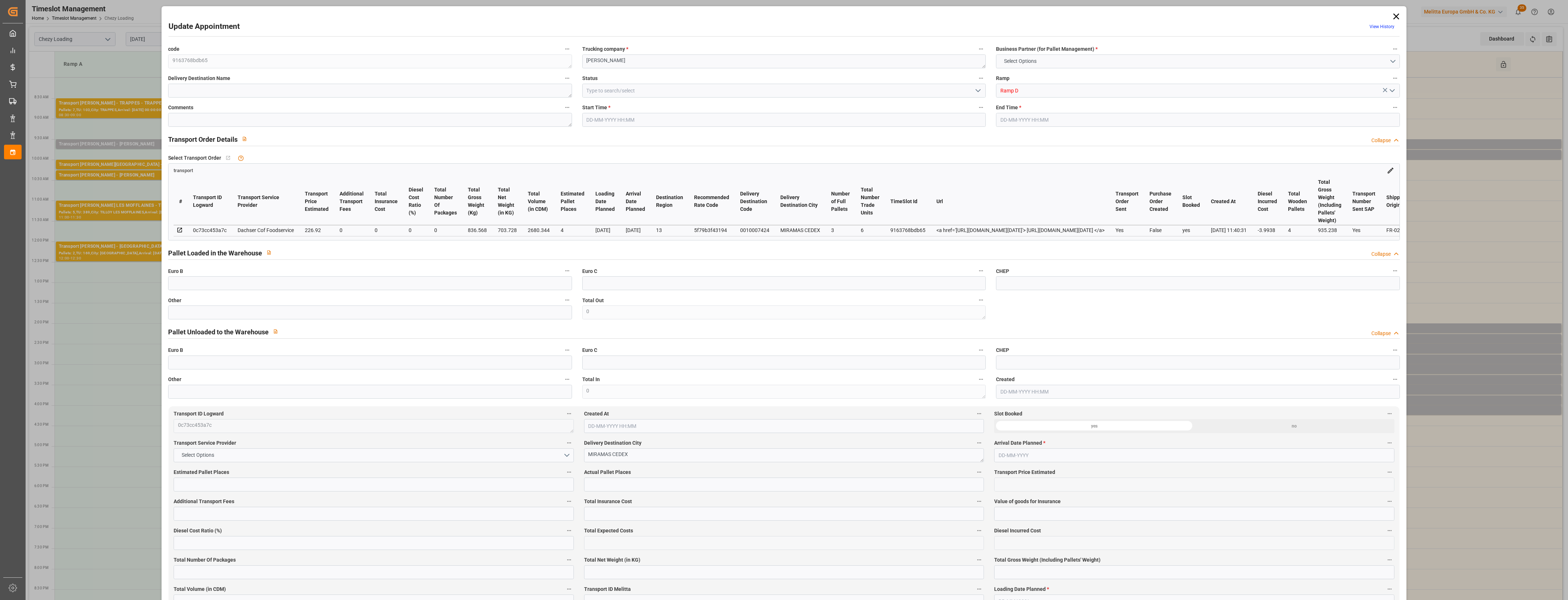
type input "101"
type input "836.568"
type input "0"
type input "4710.8598"
type input "0"
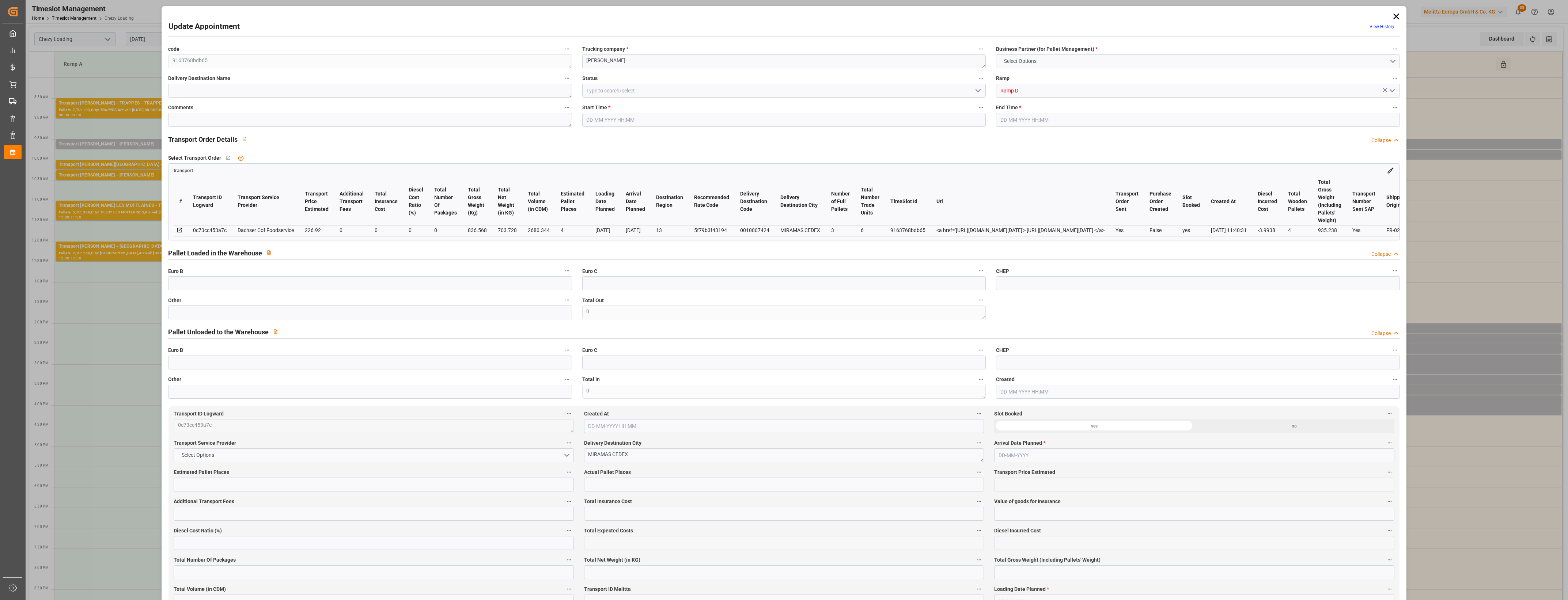
type input "0"
type input "21"
type input "35"
type input "05-09-2025 09:45"
type input "05-09-2025 10:00"
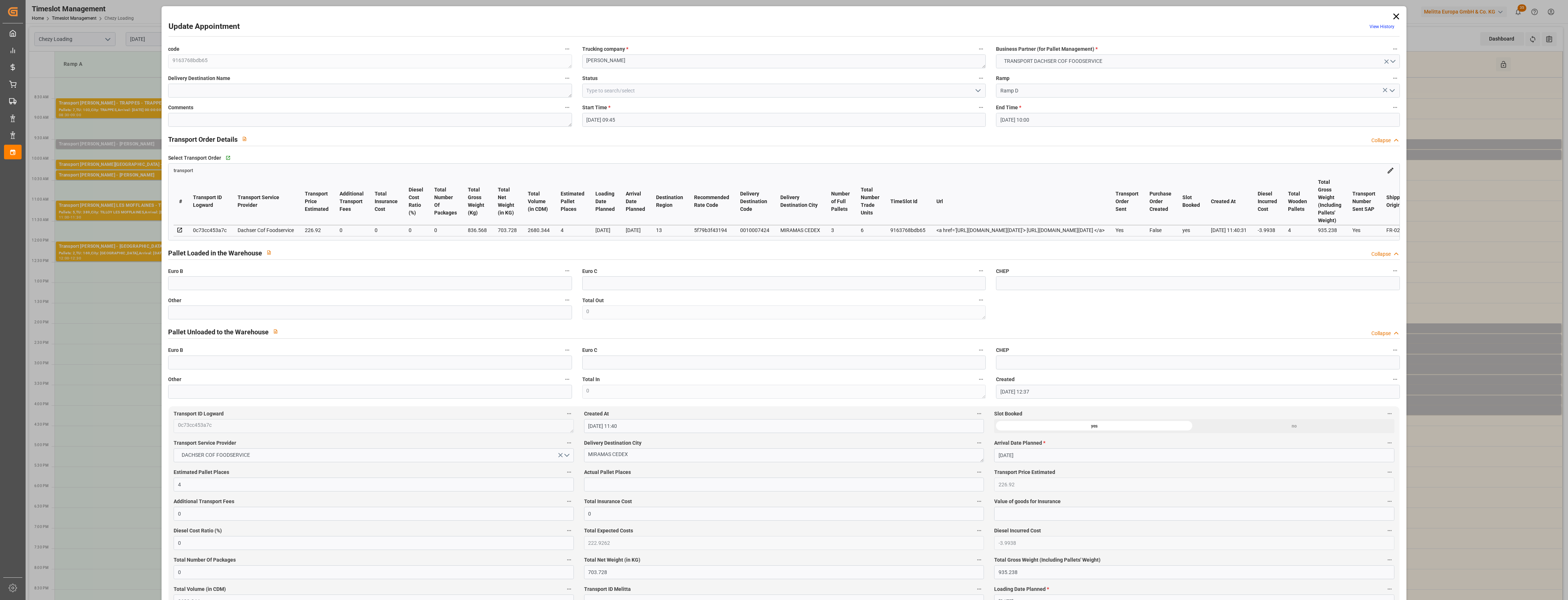
type input "03-09-2025 12:37"
type input "03-09-2025 11:40"
type input "10-09-2025"
type input "05-09-2025"
click at [1395, 15] on icon at bounding box center [1396, 16] width 10 height 10
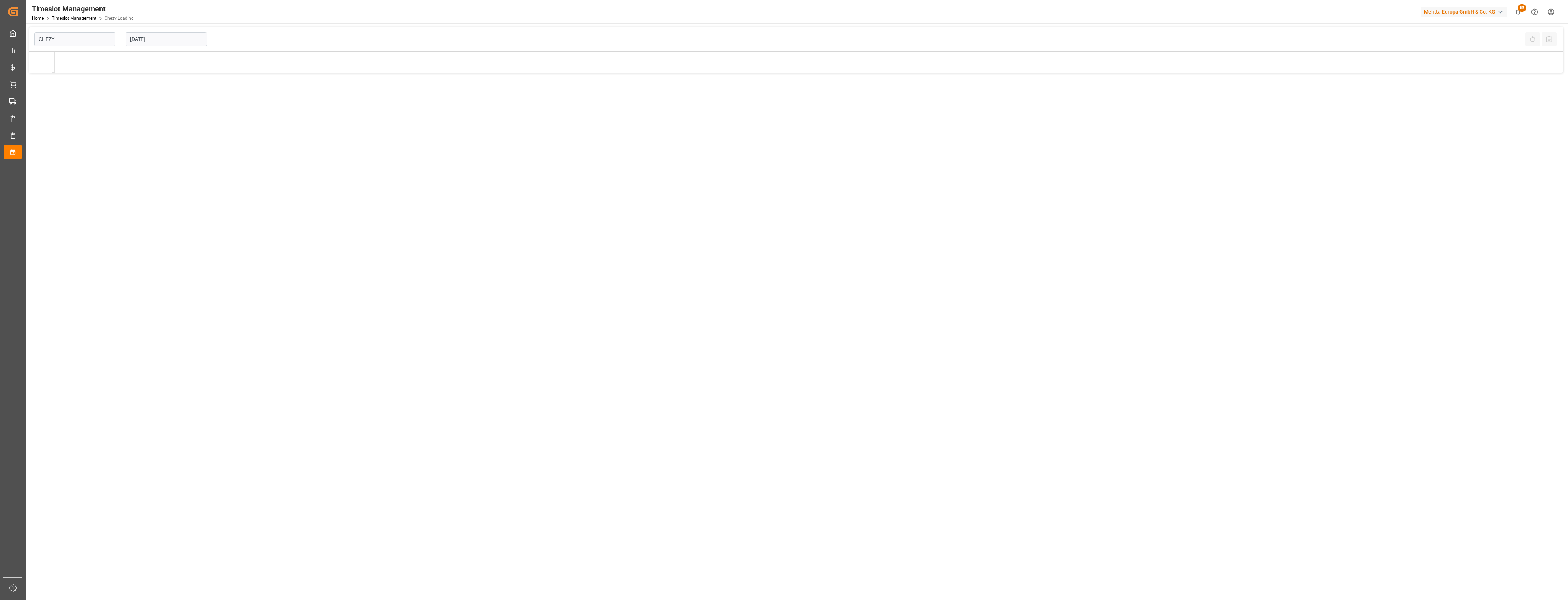
type input "Chezy Loading"
